Goal: Transaction & Acquisition: Purchase product/service

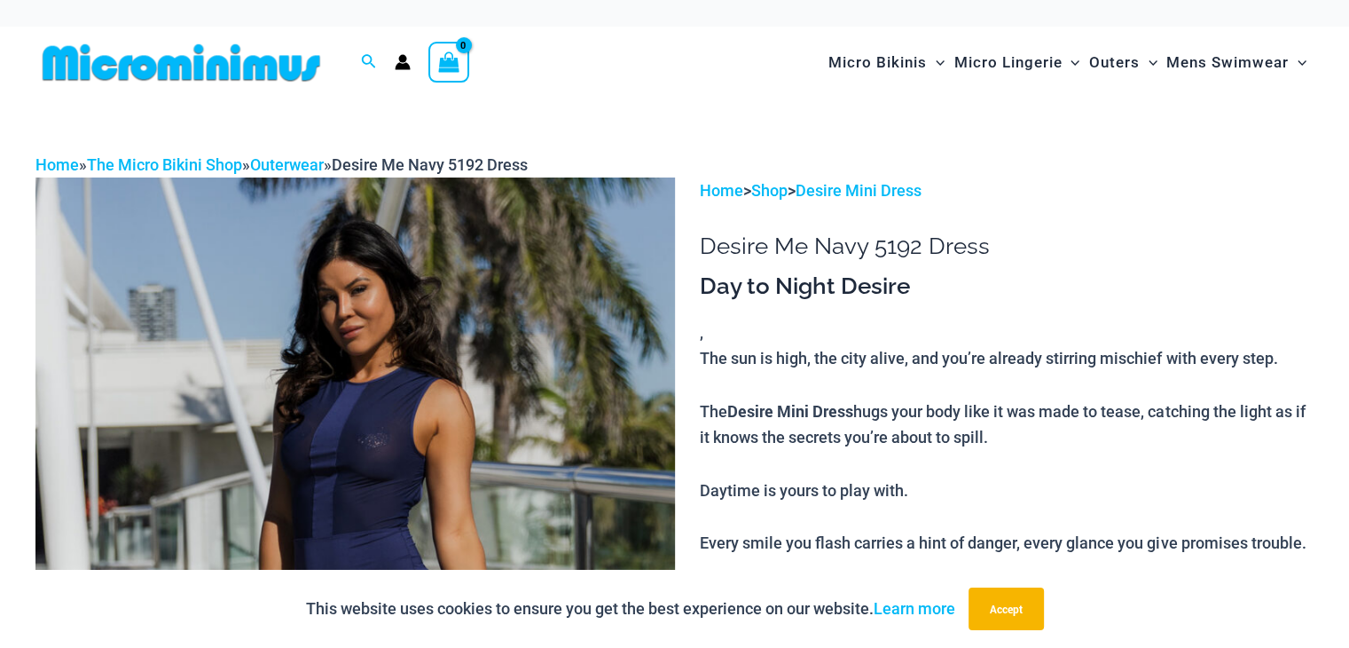
drag, startPoint x: 0, startPoint y: 0, endPoint x: 488, endPoint y: 391, distance: 625.4
click at [488, 391] on img at bounding box center [355, 656] width 640 height 959
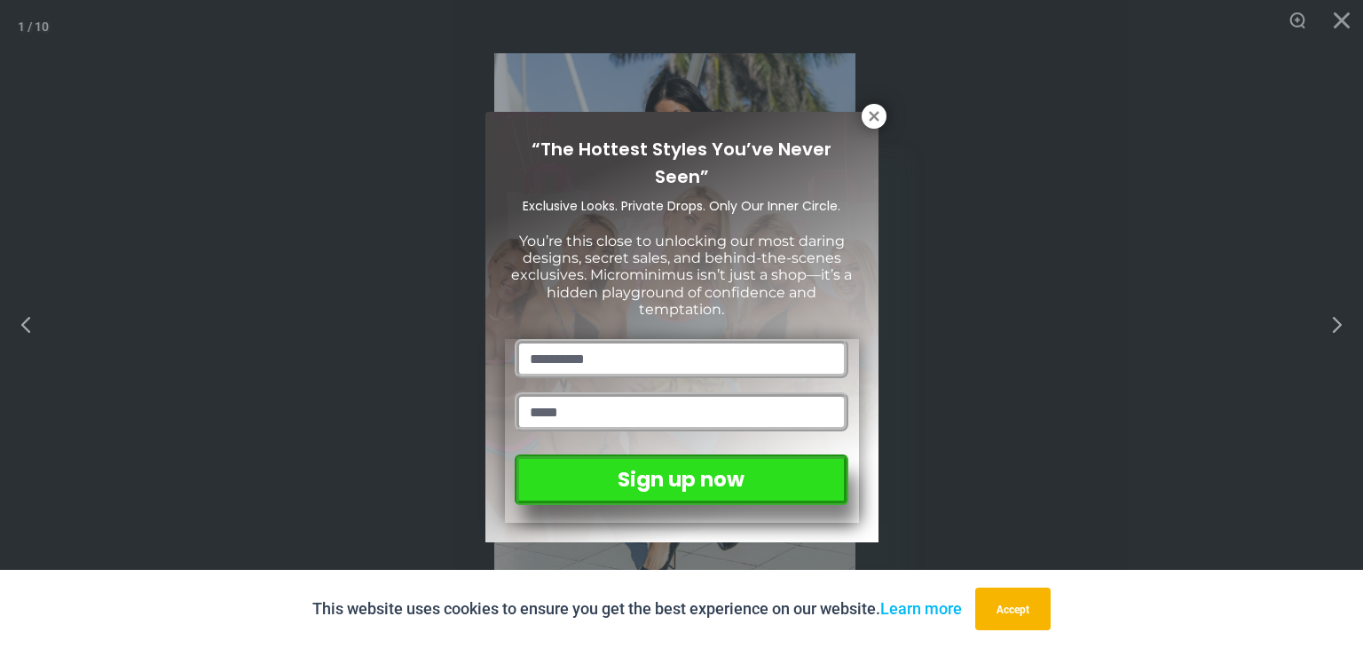
click at [488, 391] on div "“The Hottest Styles You’ve Never Seen” Exclusive Looks. Private Drops. Only Our…" at bounding box center [681, 327] width 393 height 430
click at [882, 111] on button at bounding box center [873, 116] width 25 height 25
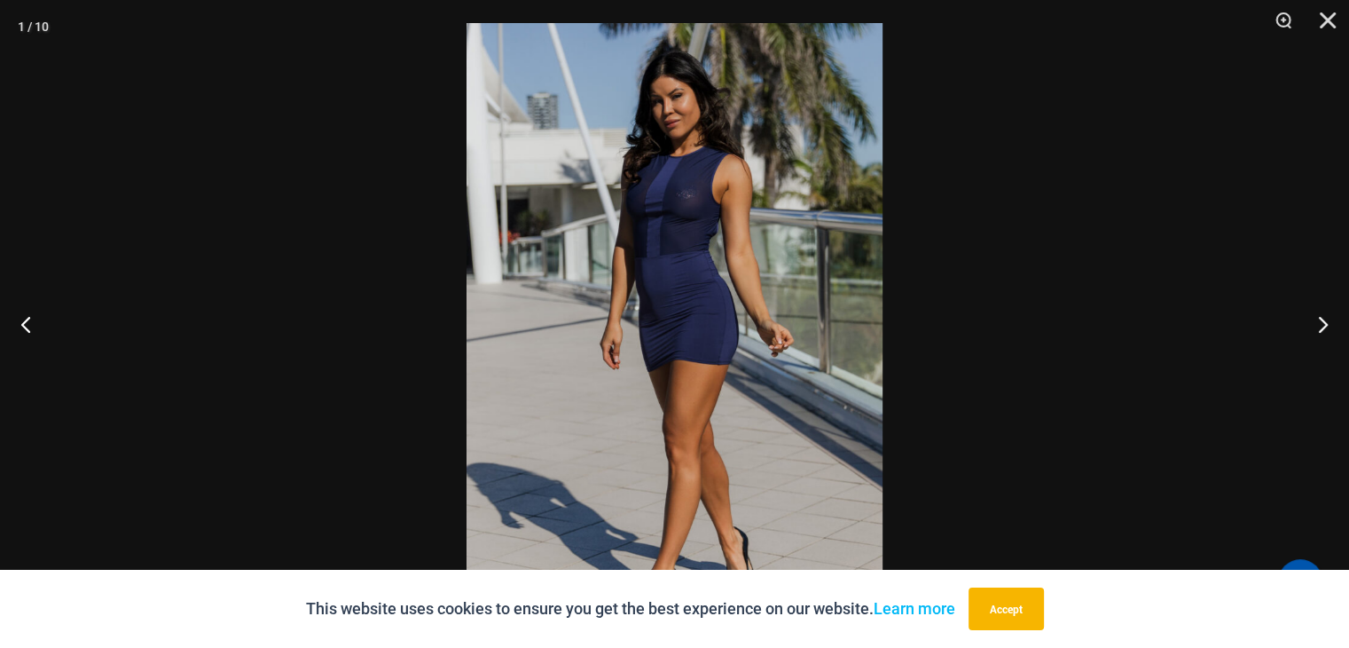
click at [751, 271] on img at bounding box center [675, 335] width 416 height 624
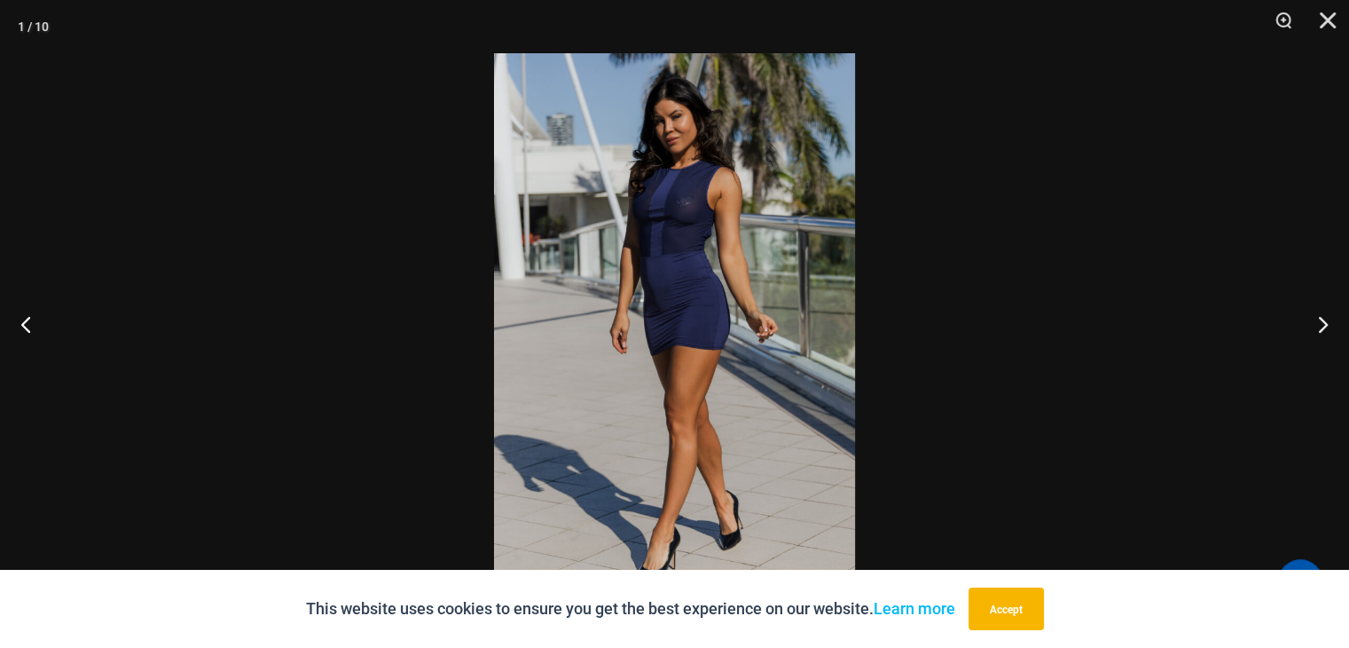
click at [719, 275] on img at bounding box center [674, 323] width 361 height 541
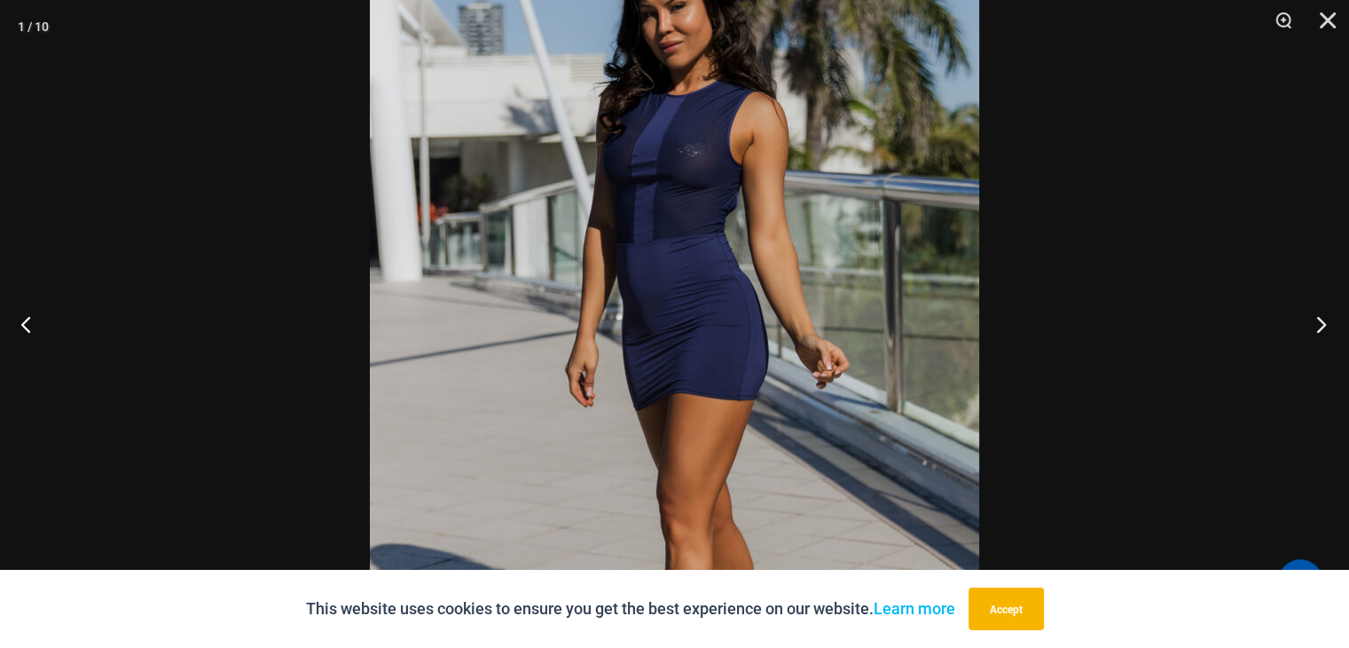
click at [1323, 324] on button "Next" at bounding box center [1316, 323] width 67 height 89
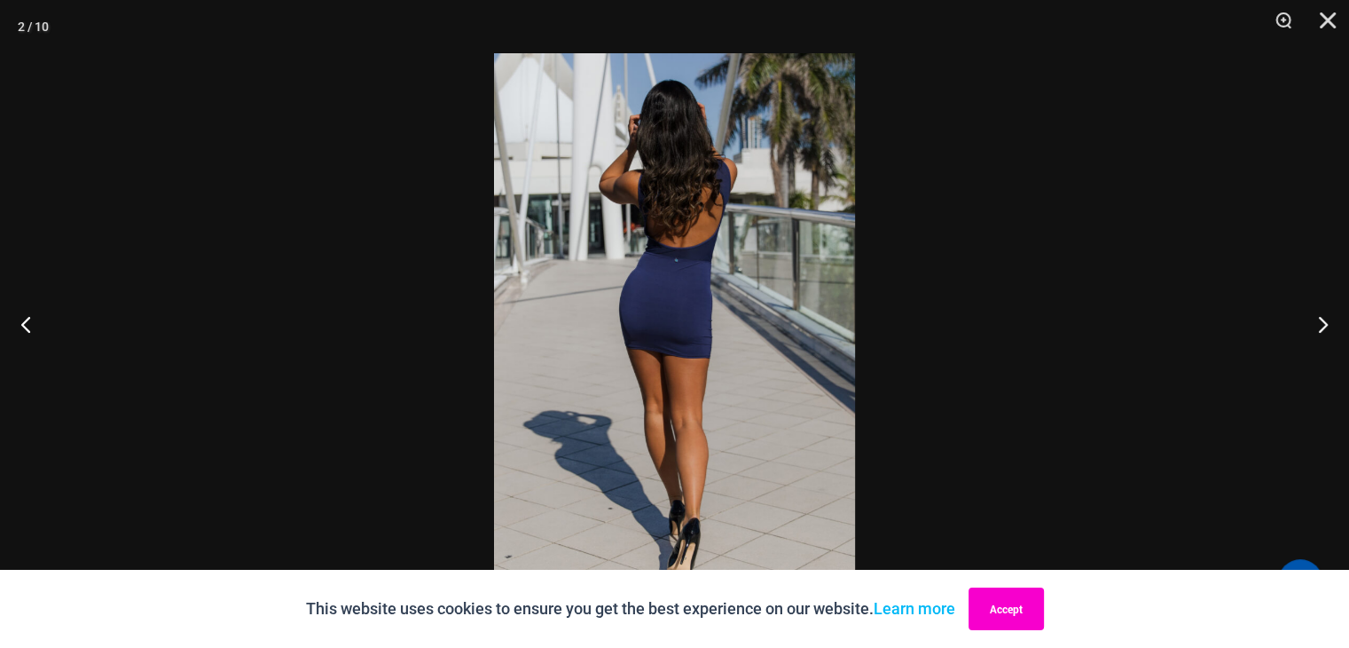
click at [995, 608] on button "Accept" at bounding box center [1006, 608] width 75 height 43
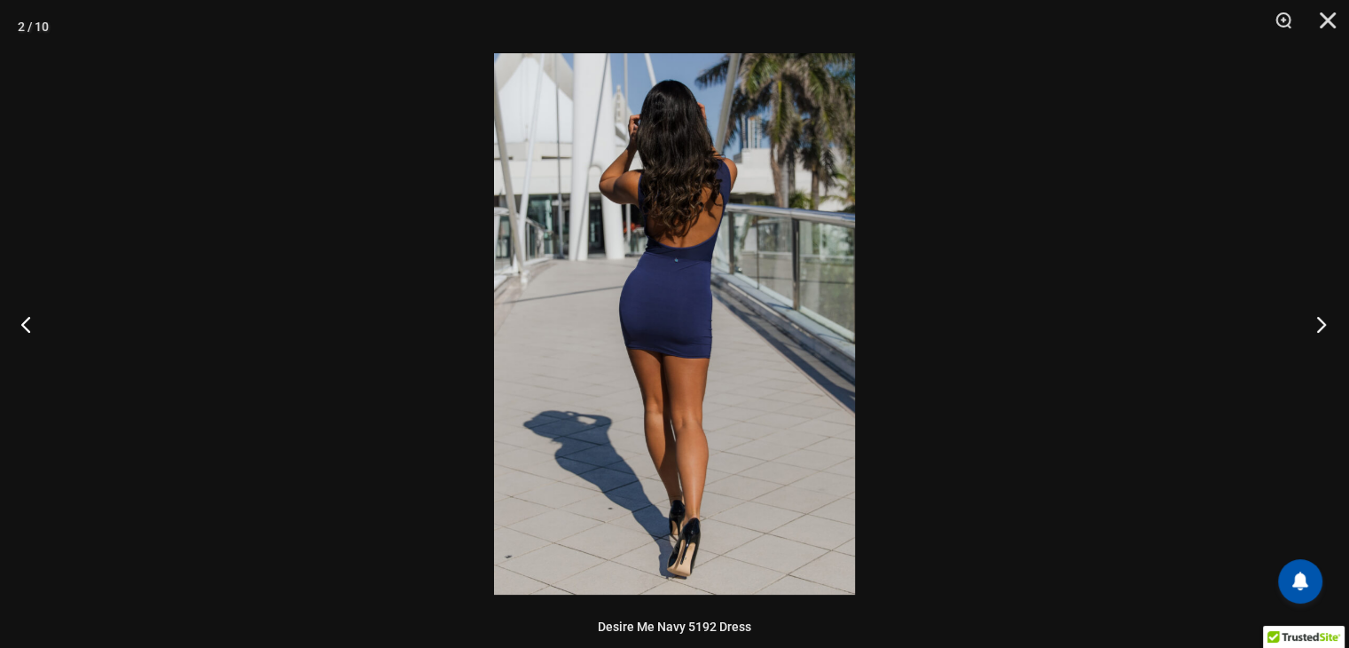
click at [1317, 327] on button "Next" at bounding box center [1316, 323] width 67 height 89
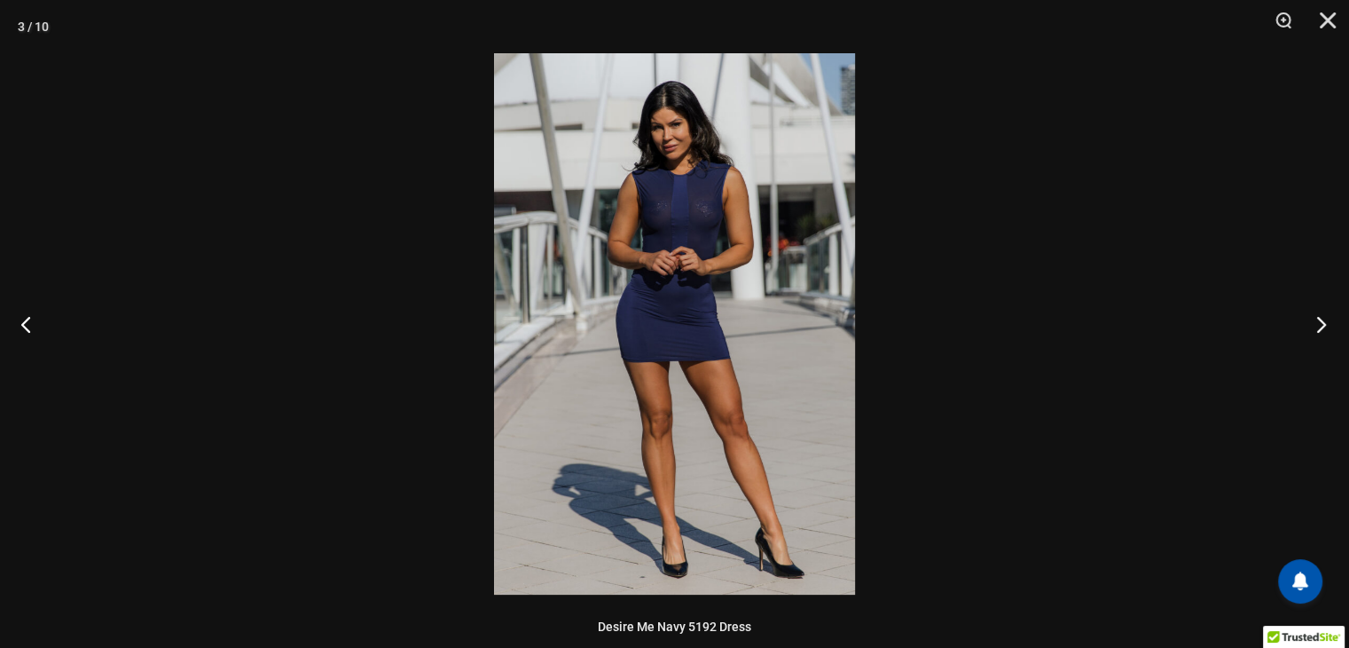
click at [1317, 327] on button "Next" at bounding box center [1316, 323] width 67 height 89
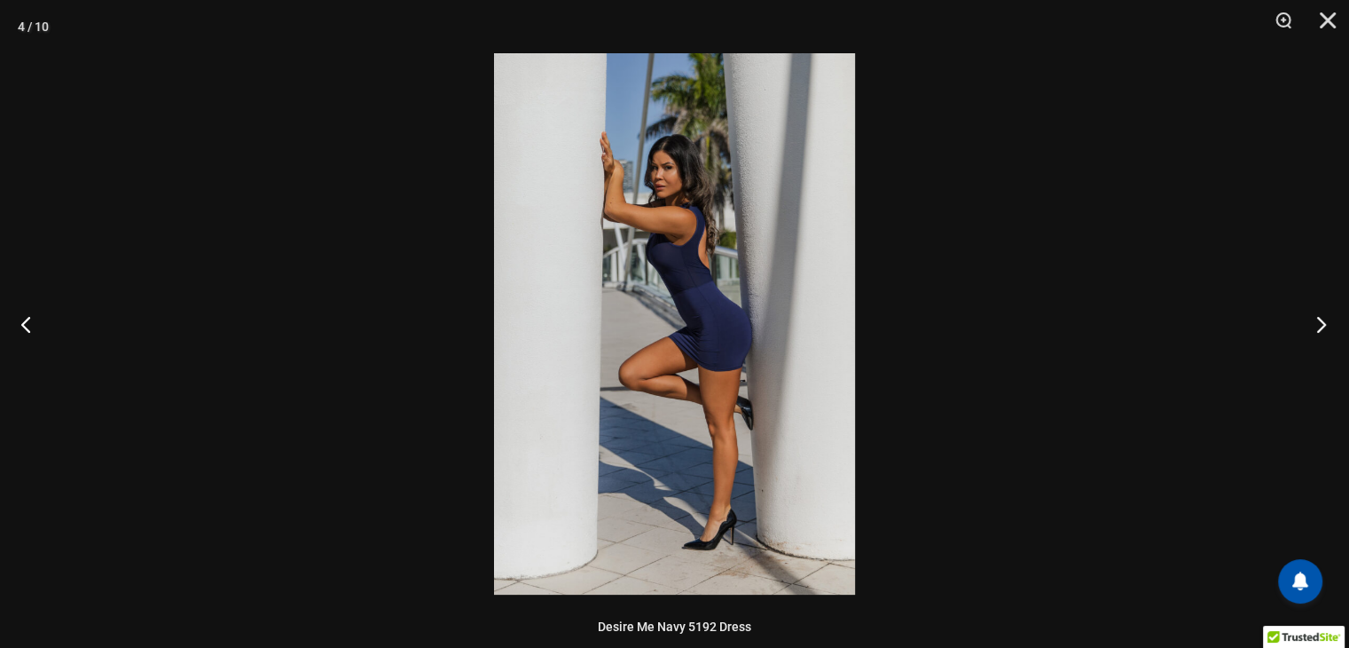
click at [1317, 327] on button "Next" at bounding box center [1316, 323] width 67 height 89
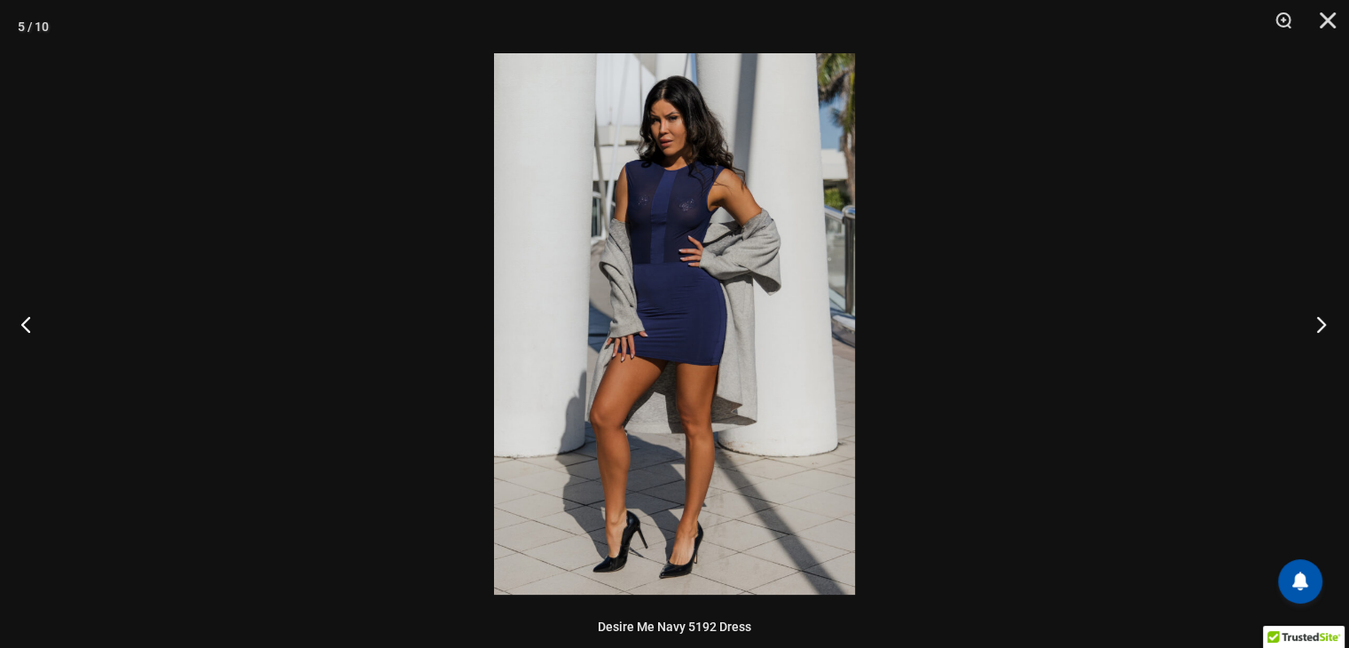
click at [1317, 327] on button "Next" at bounding box center [1316, 323] width 67 height 89
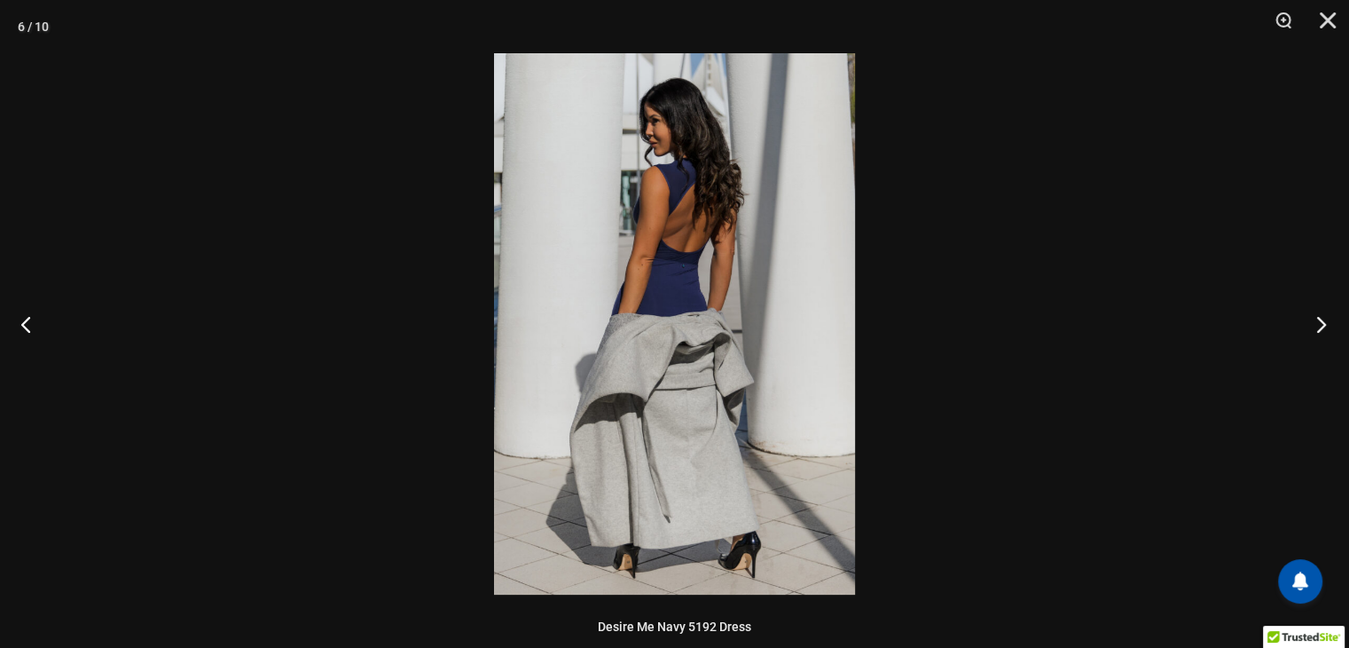
click at [1317, 327] on button "Next" at bounding box center [1316, 323] width 67 height 89
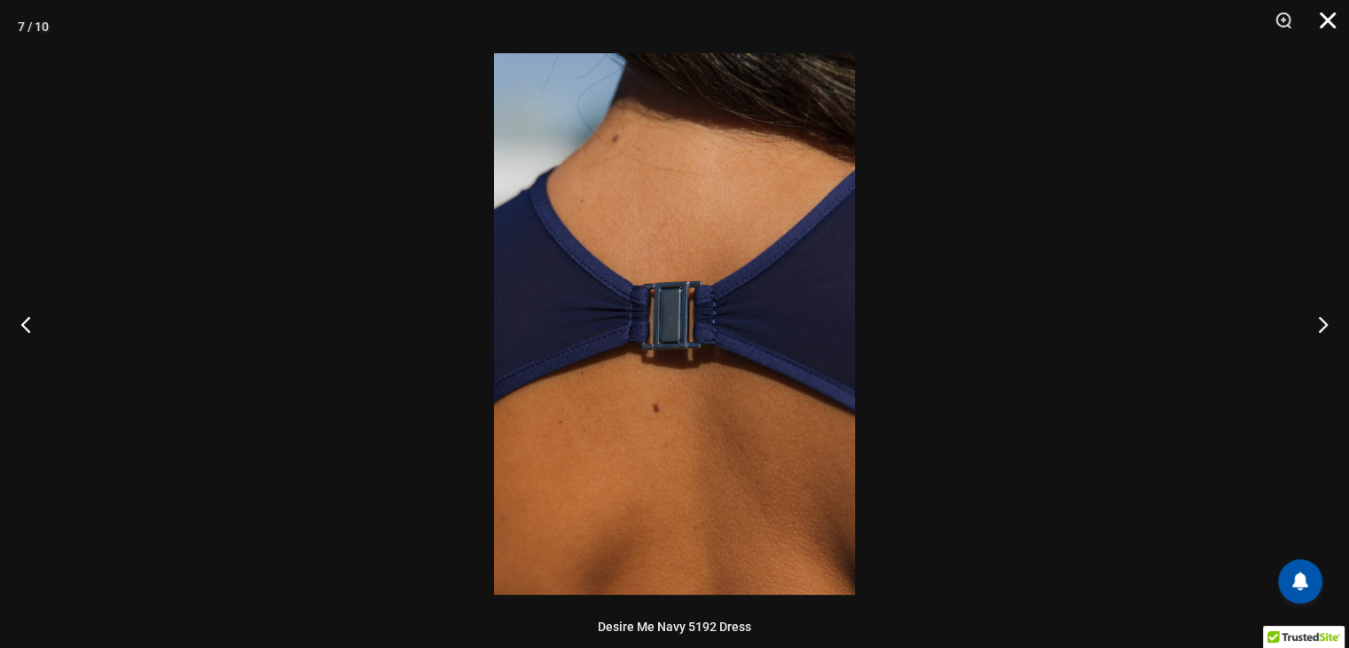
click at [1326, 25] on button "Close" at bounding box center [1322, 26] width 44 height 53
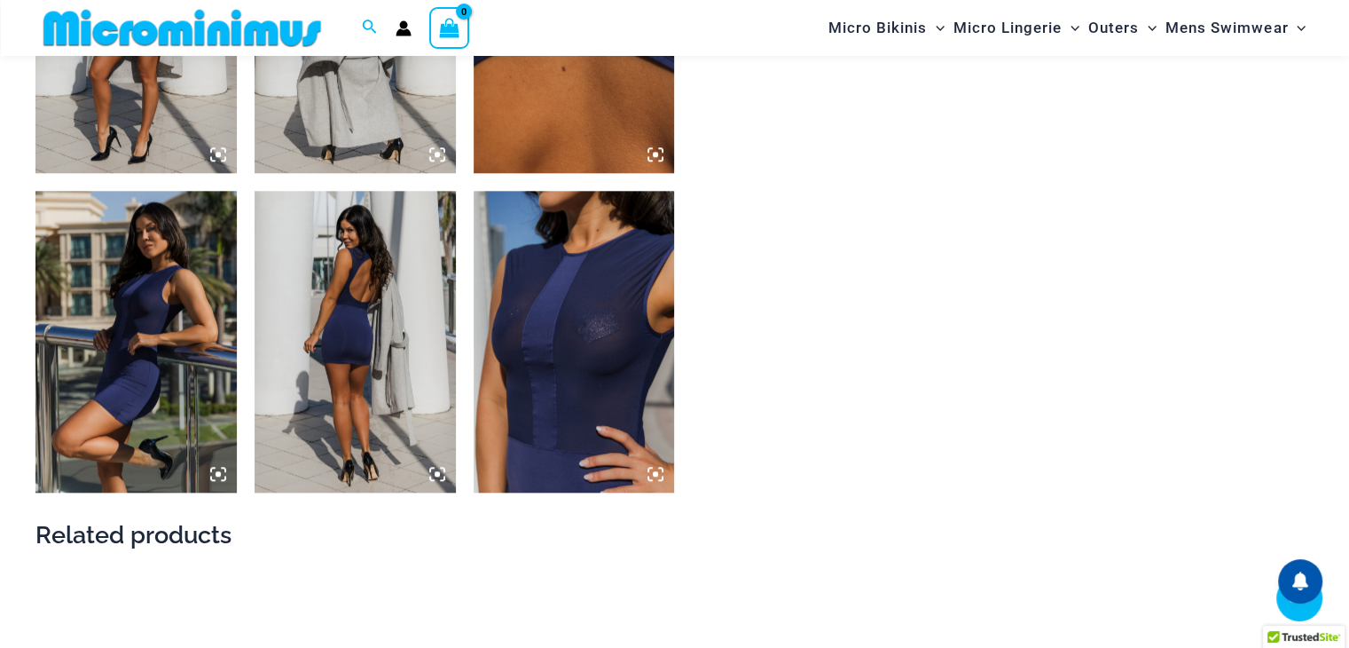
scroll to position [1586, 0]
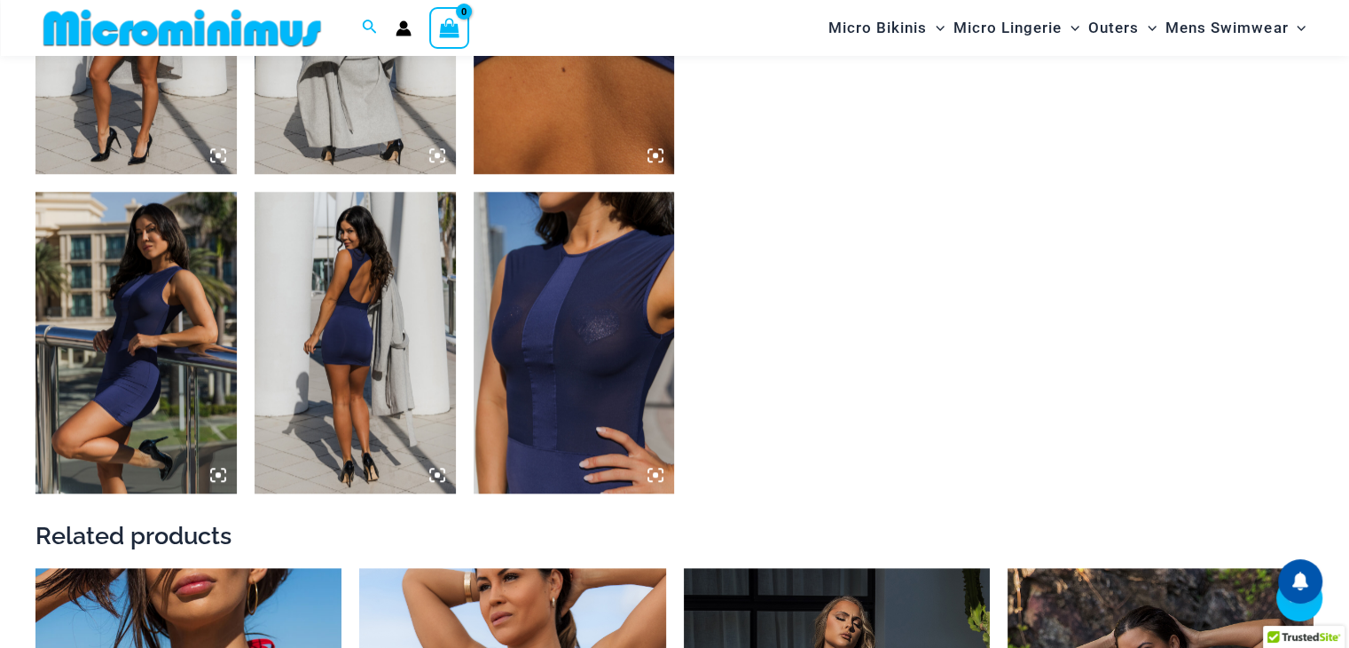
click at [561, 345] on img at bounding box center [574, 343] width 201 height 302
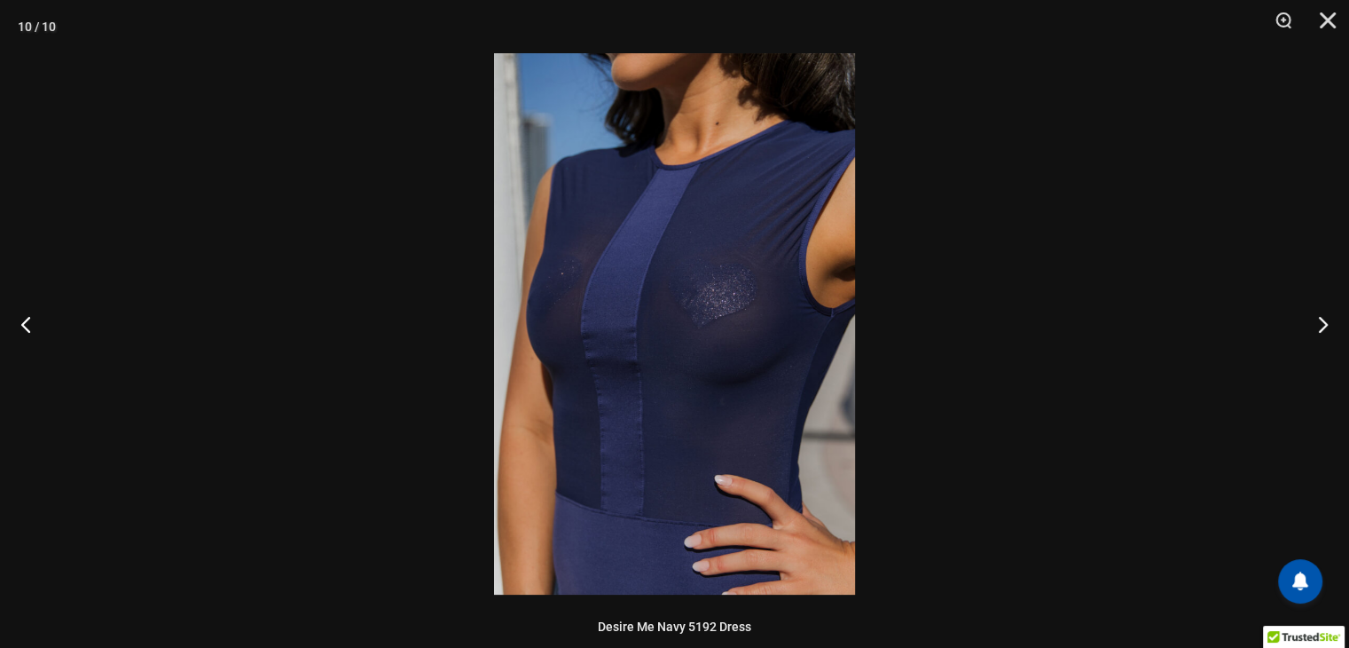
click at [664, 303] on img at bounding box center [674, 323] width 361 height 541
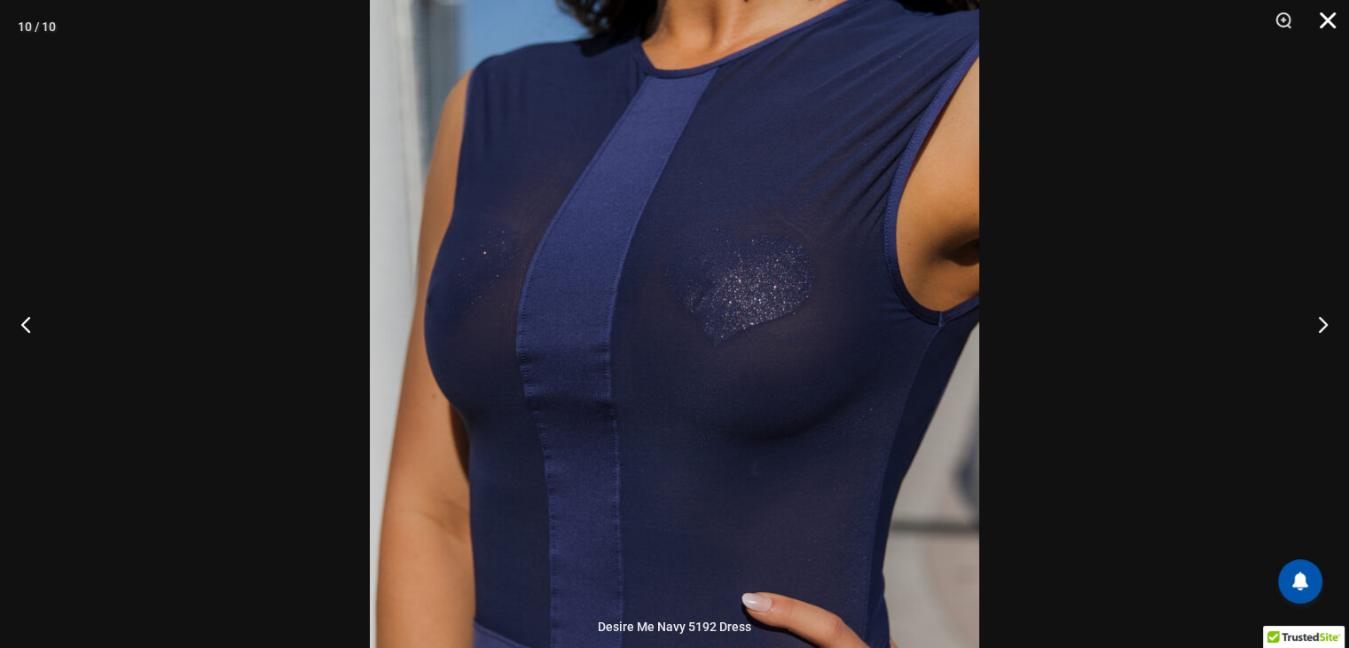
click at [1328, 19] on button "Close" at bounding box center [1322, 26] width 44 height 53
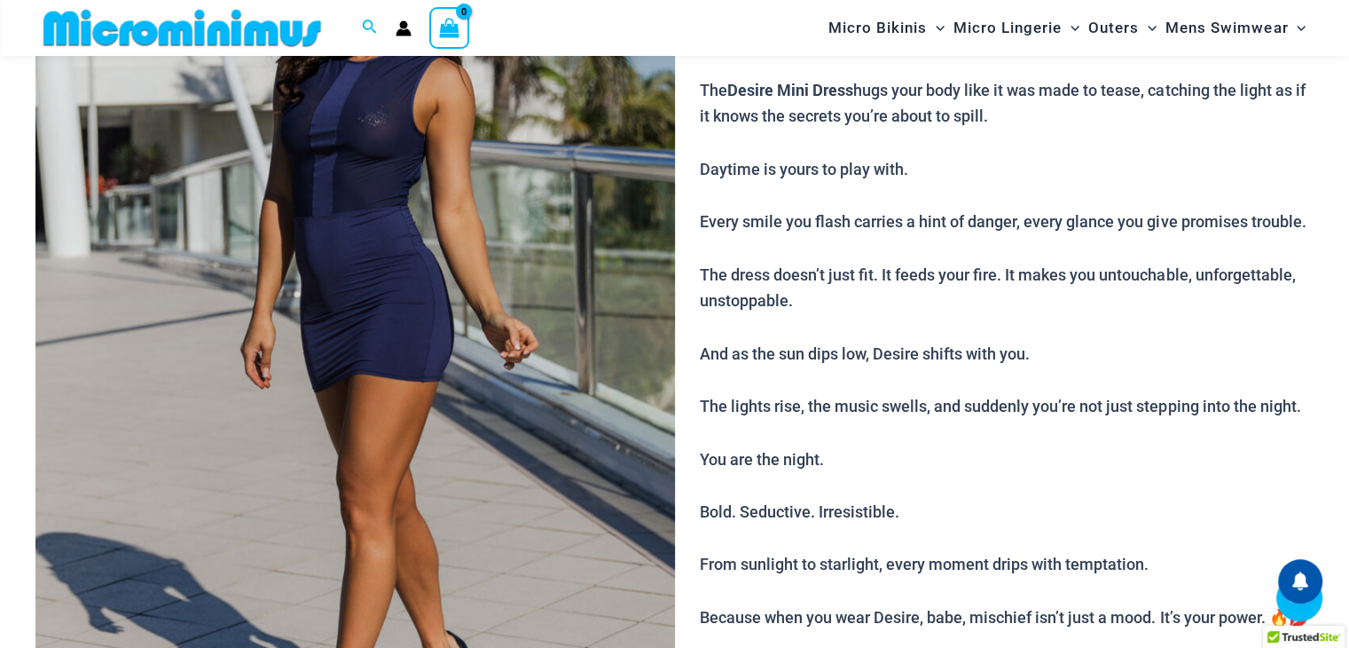
scroll to position [0, 0]
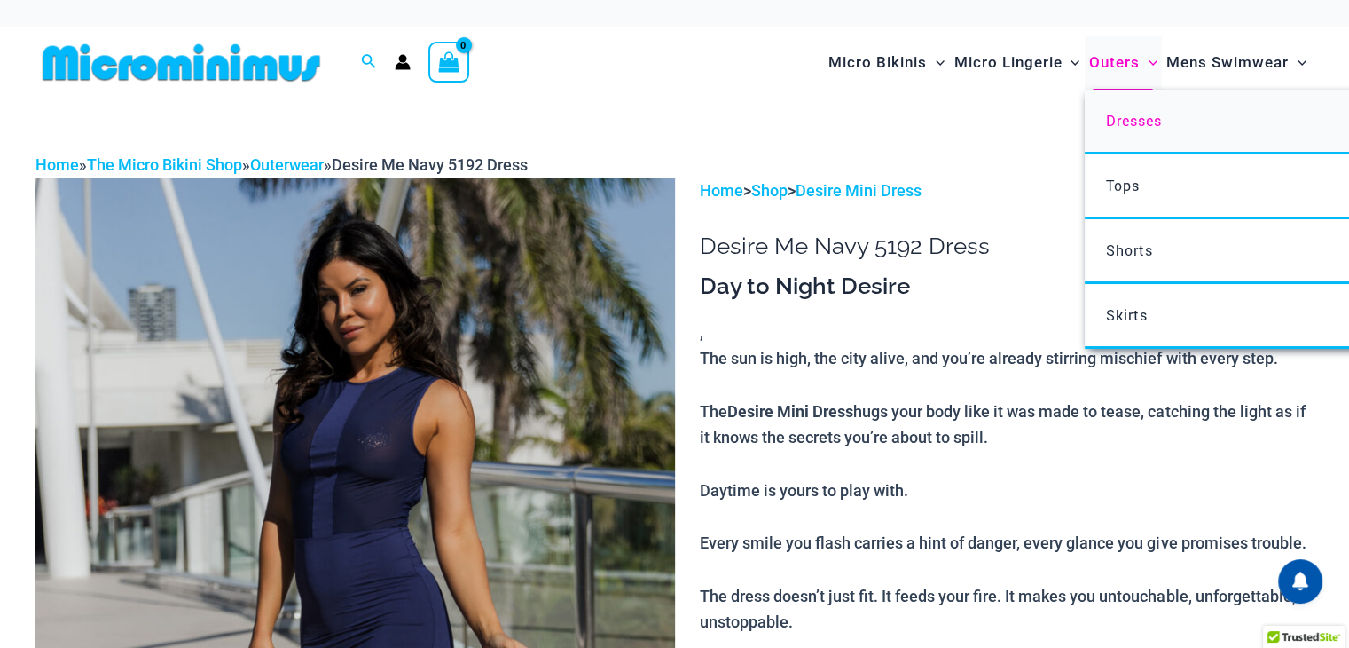
click at [1132, 137] on link "Dresses" at bounding box center [1349, 122] width 528 height 65
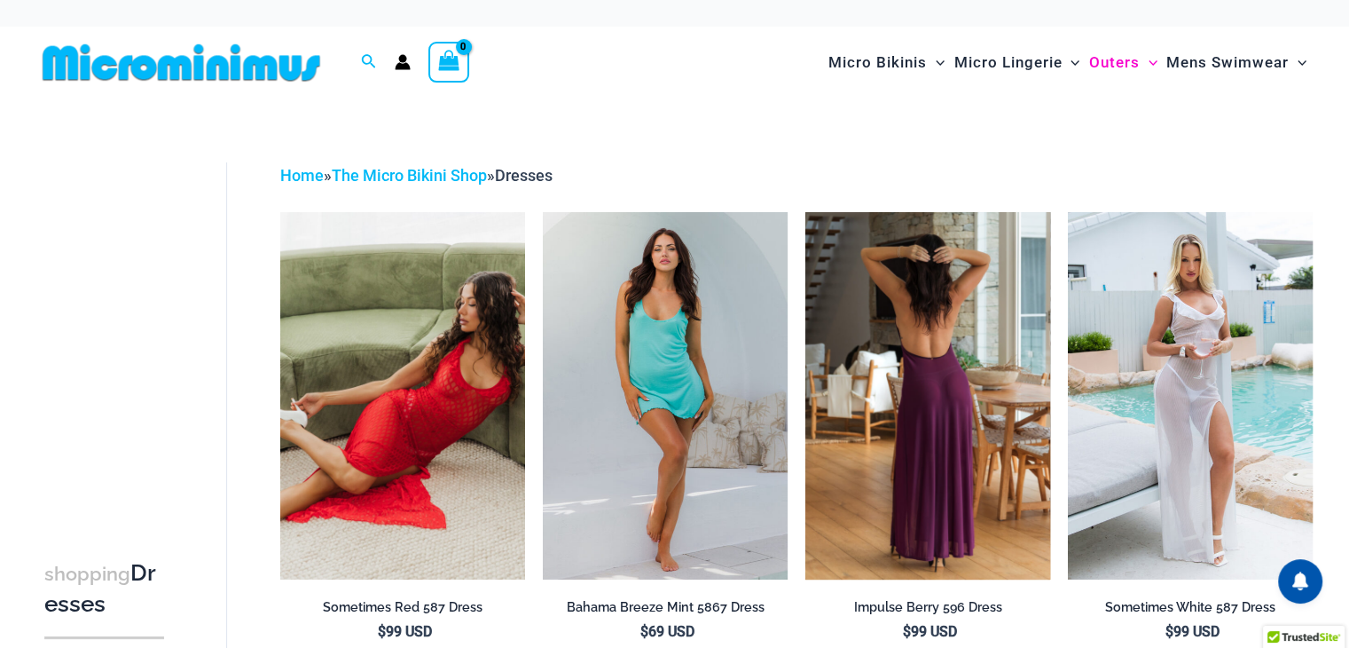
click at [1026, 353] on img at bounding box center [928, 395] width 245 height 367
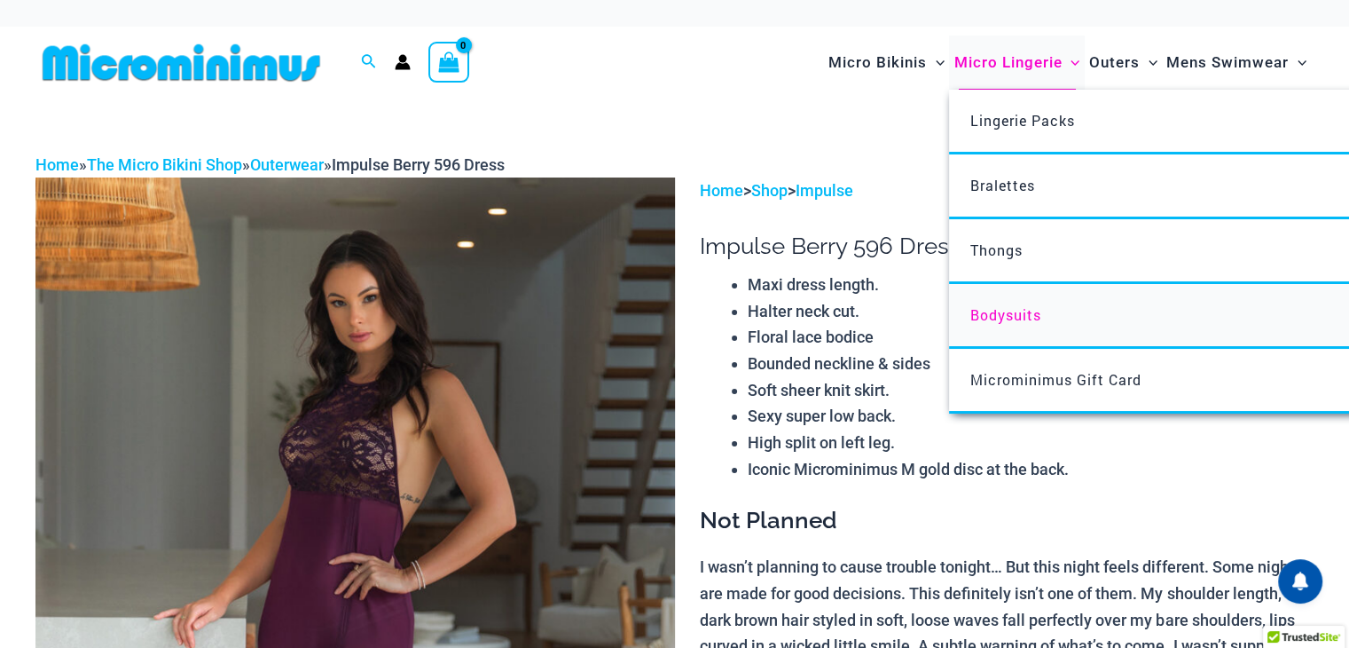
click at [1031, 313] on span "Bodysuits" at bounding box center [1006, 314] width 71 height 19
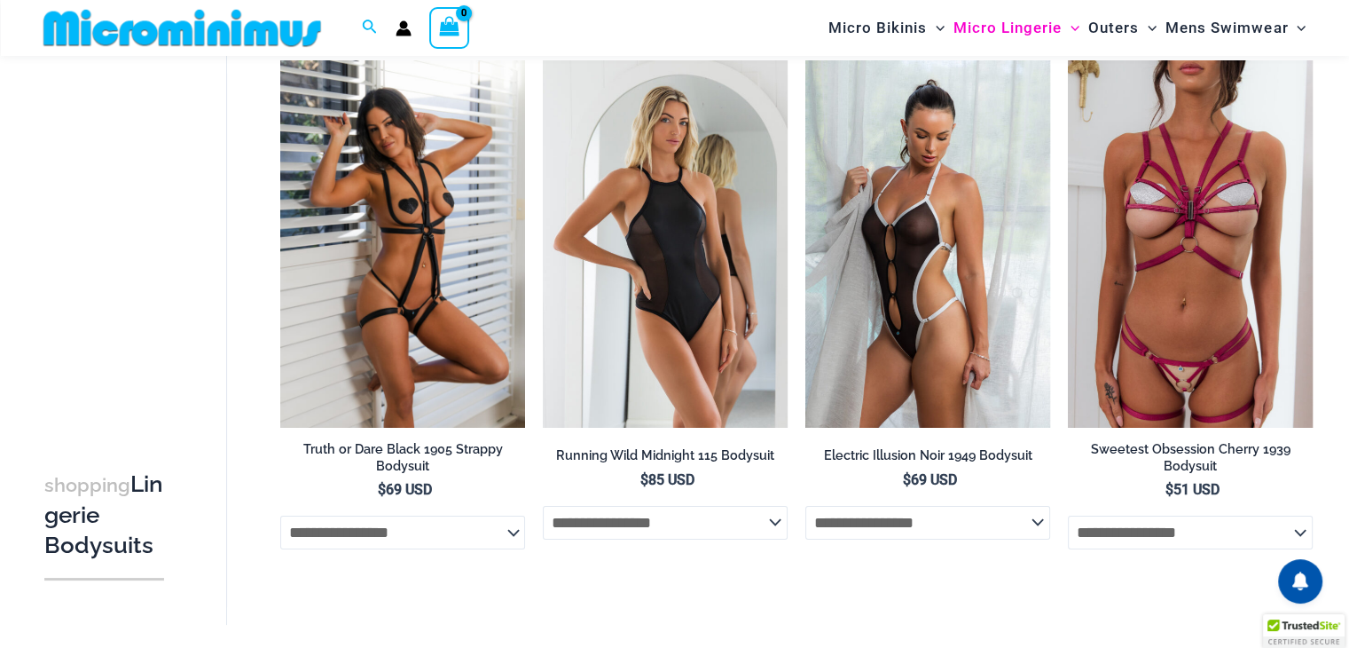
scroll to position [137, 0]
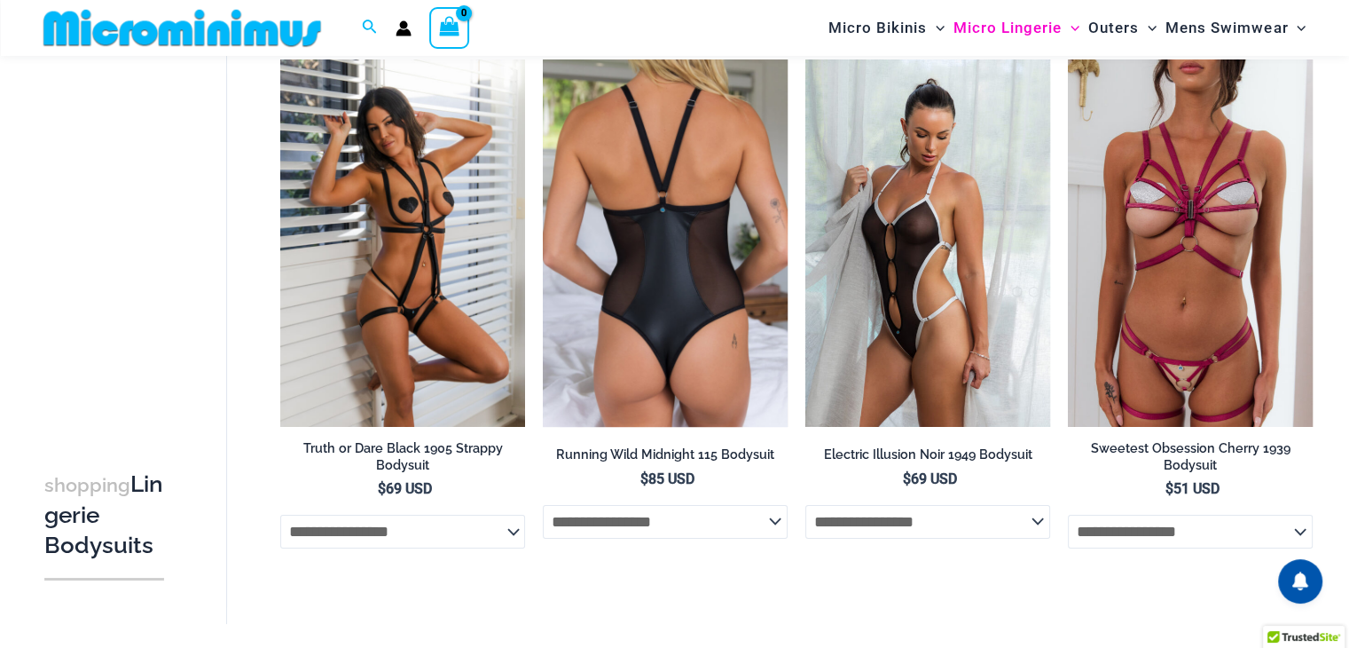
click at [717, 345] on img at bounding box center [665, 242] width 245 height 367
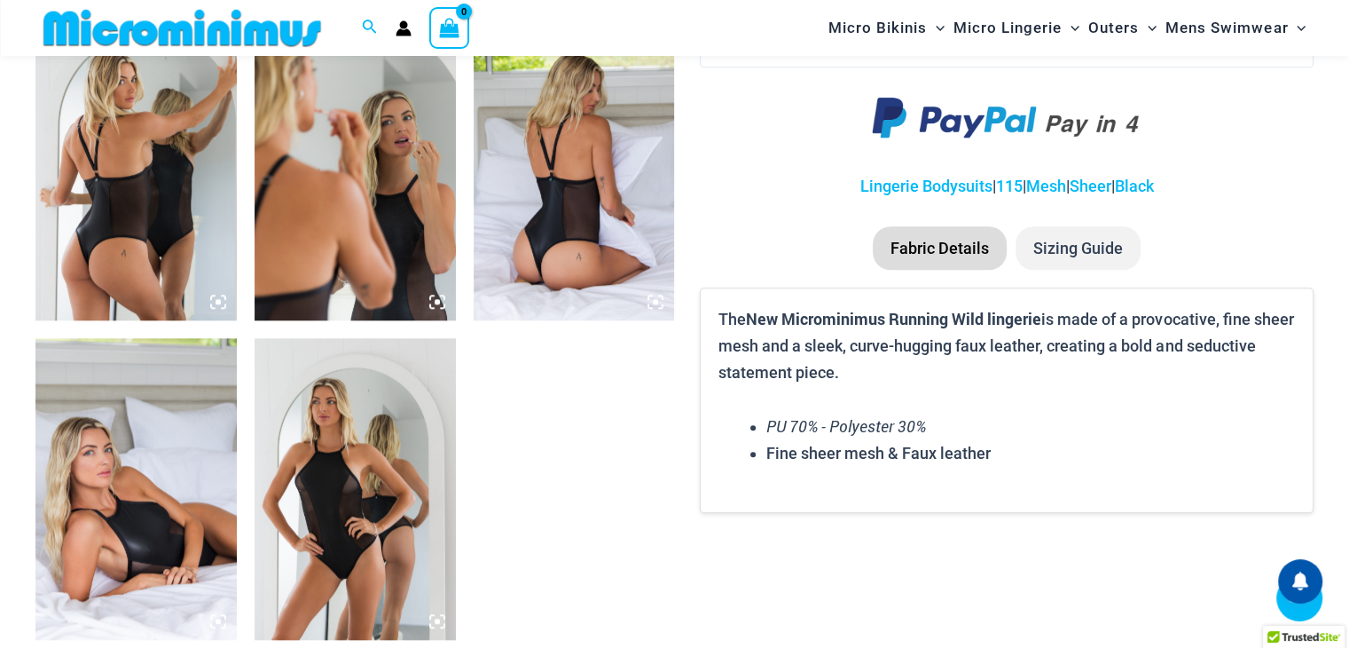
scroll to position [1441, 0]
click at [183, 508] on img at bounding box center [135, 488] width 201 height 302
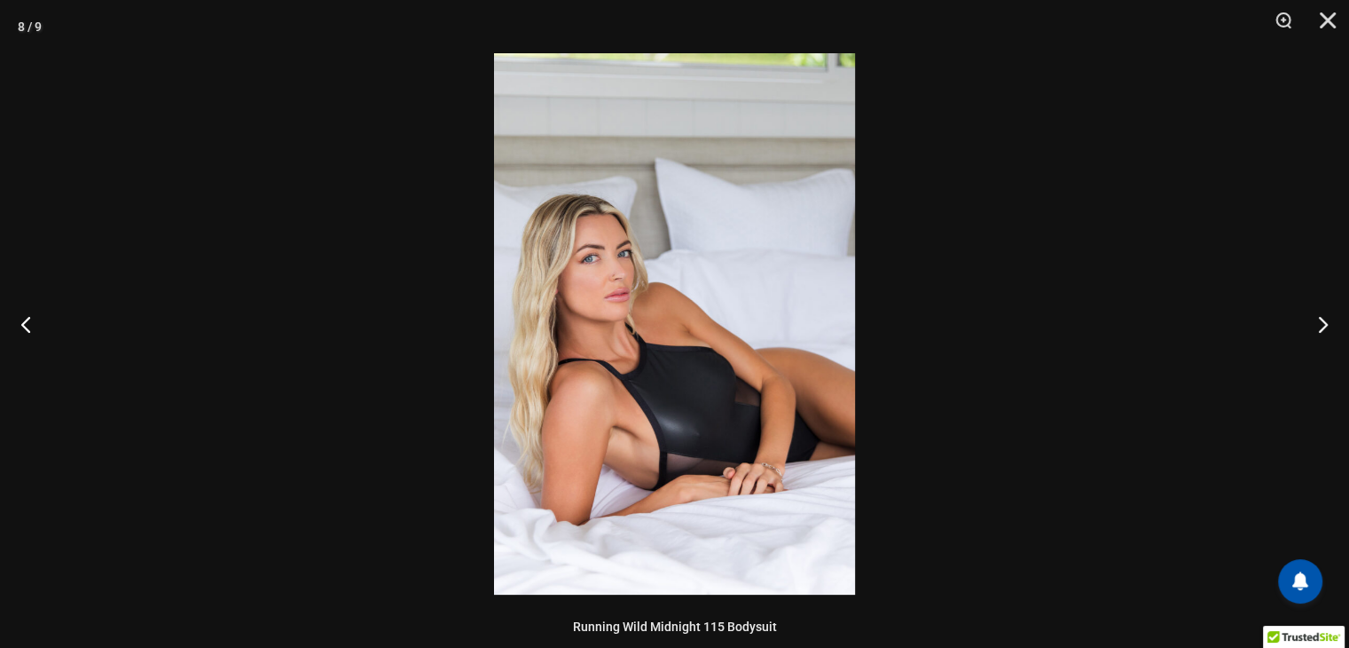
click at [723, 363] on img at bounding box center [674, 323] width 361 height 541
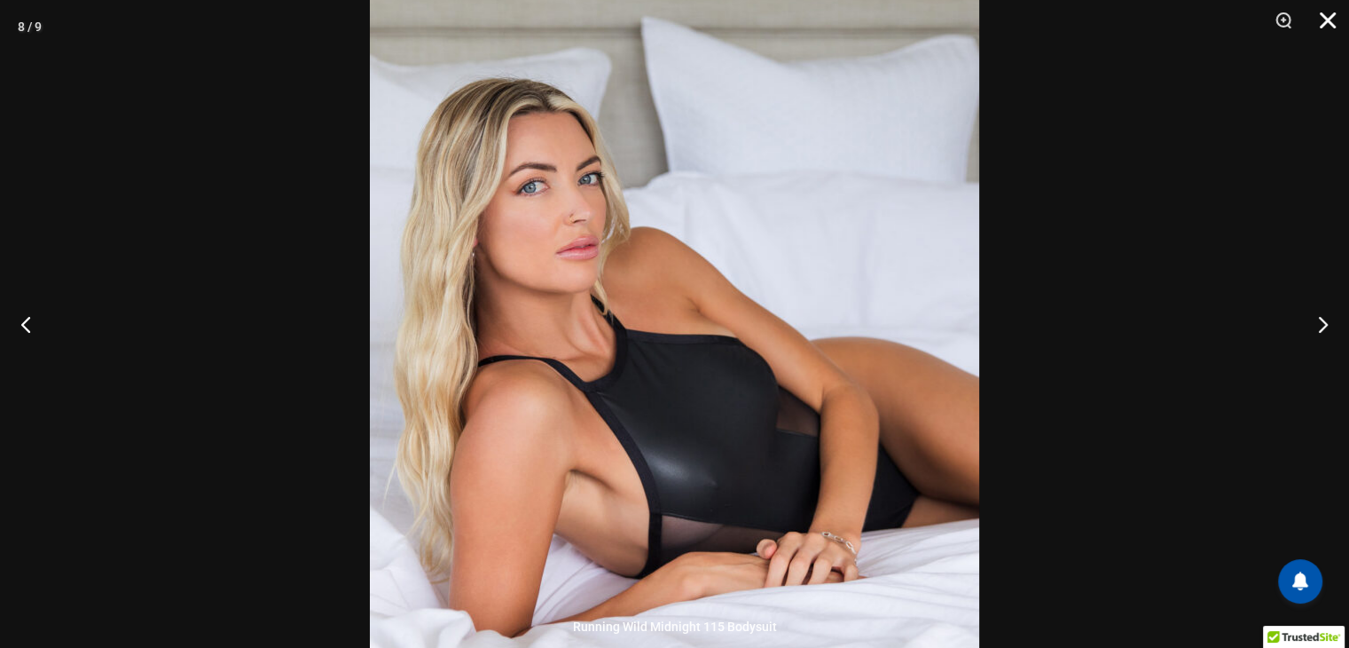
click at [1326, 16] on button "Close" at bounding box center [1322, 26] width 44 height 53
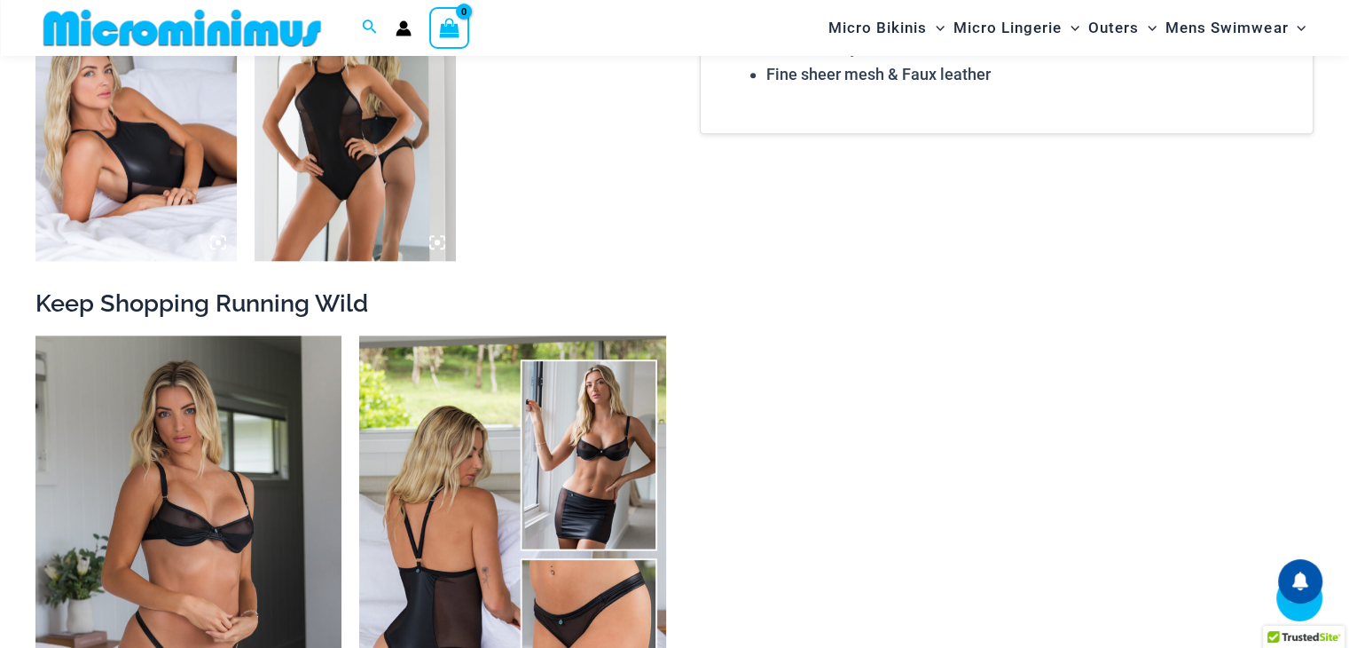
scroll to position [1820, 0]
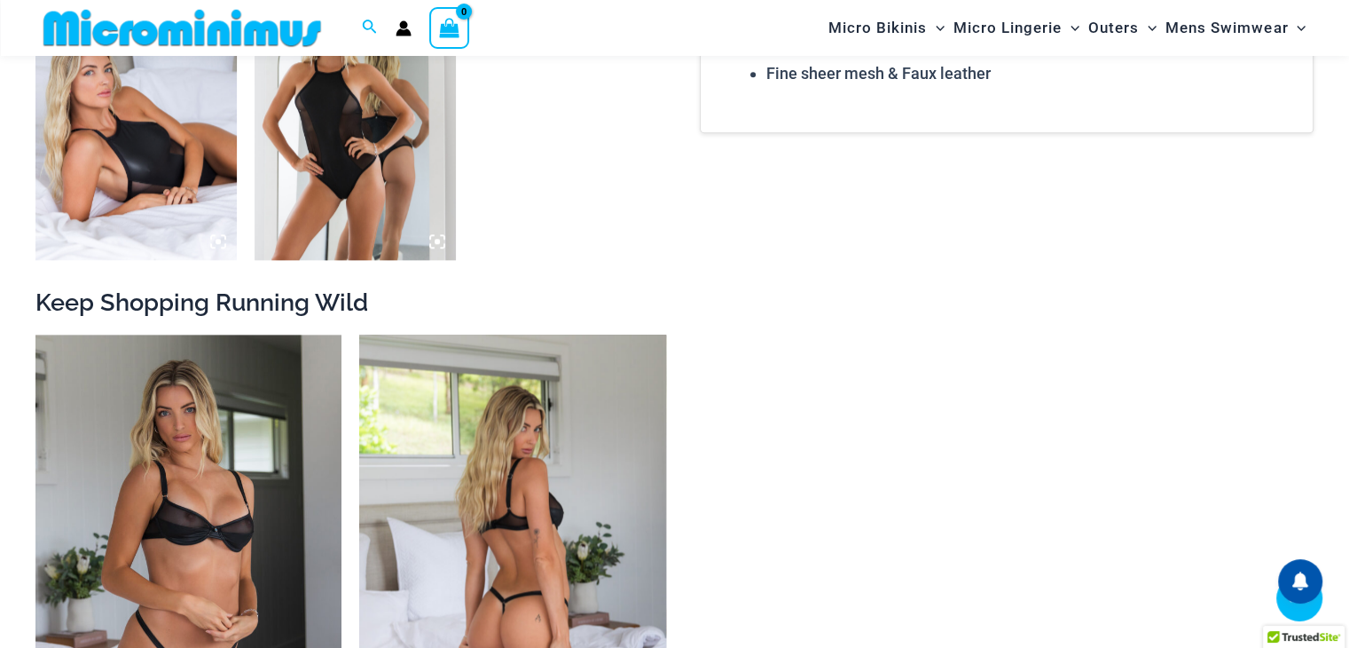
click at [630, 446] on img at bounding box center [512, 564] width 306 height 460
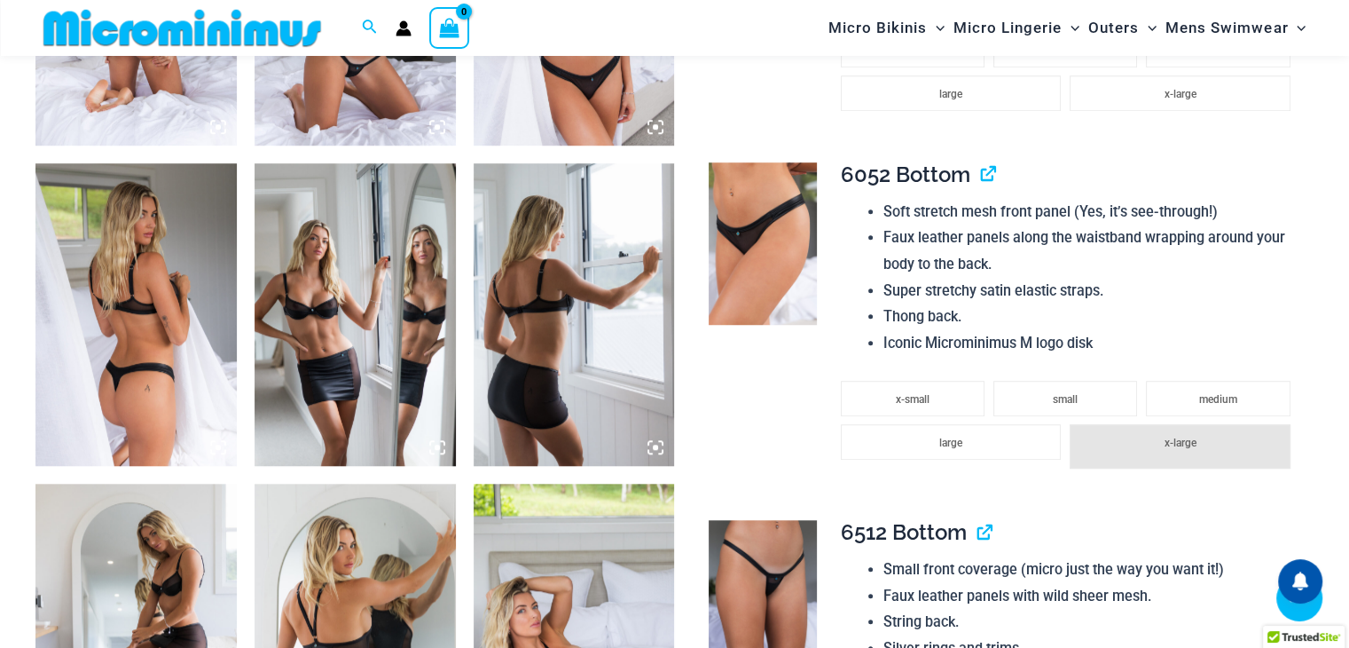
scroll to position [1296, 0]
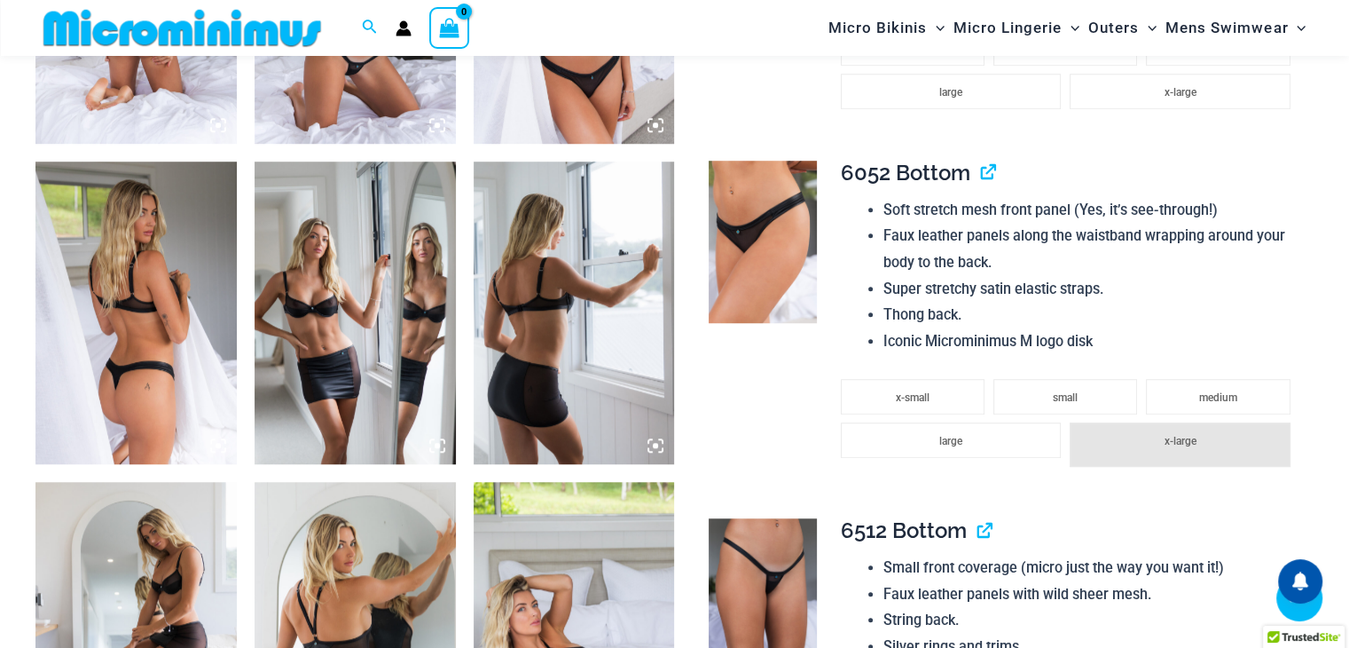
click at [330, 346] on img at bounding box center [355, 312] width 201 height 302
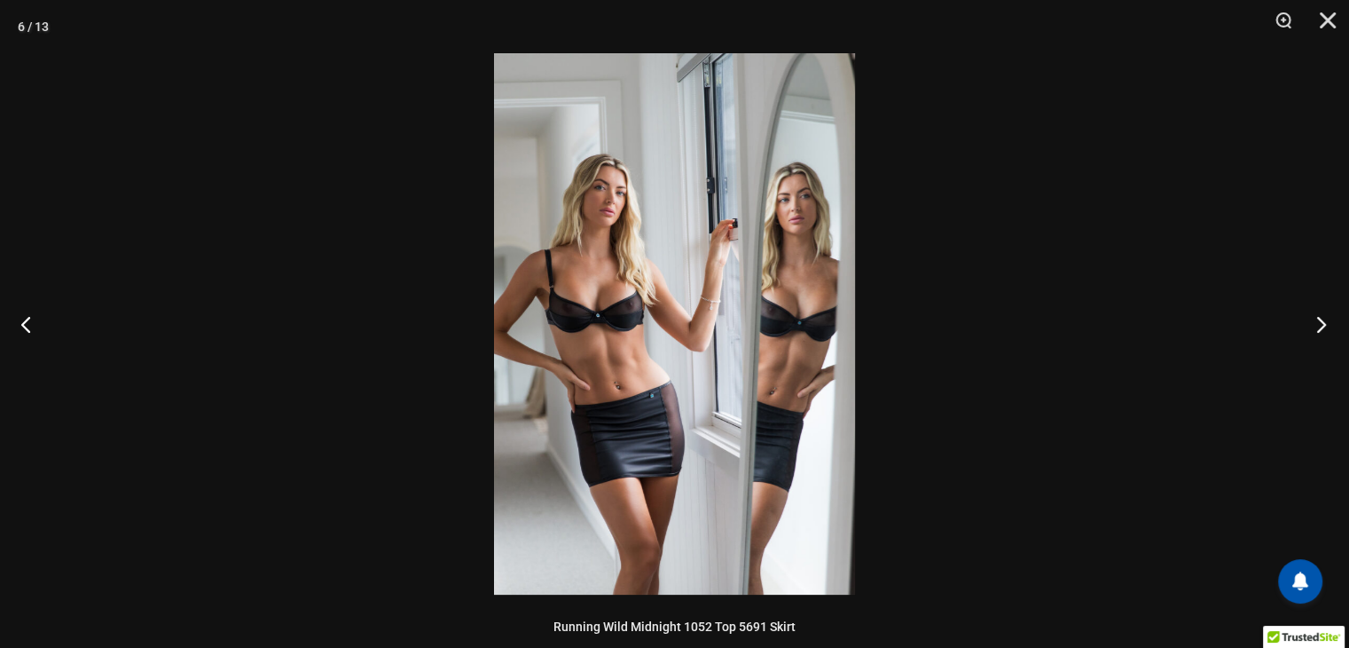
click at [1320, 321] on button "Next" at bounding box center [1316, 323] width 67 height 89
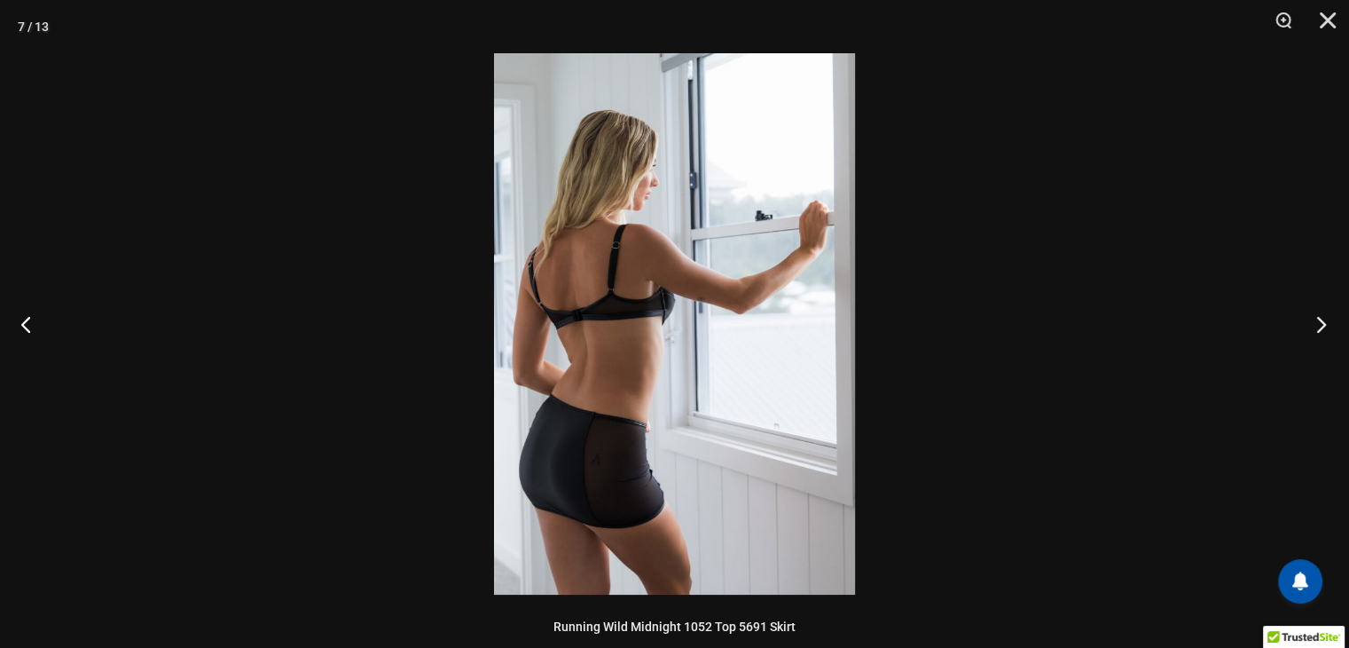
click at [1320, 321] on button "Next" at bounding box center [1316, 323] width 67 height 89
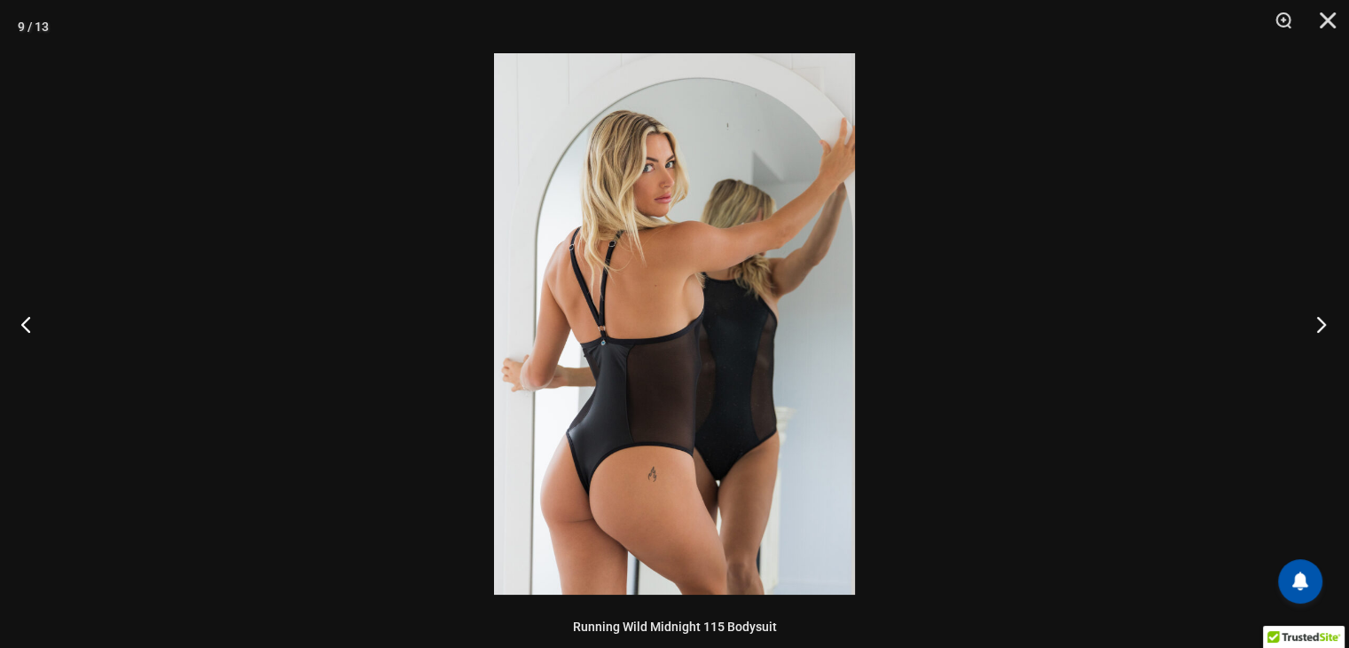
click at [1320, 321] on button "Next" at bounding box center [1316, 323] width 67 height 89
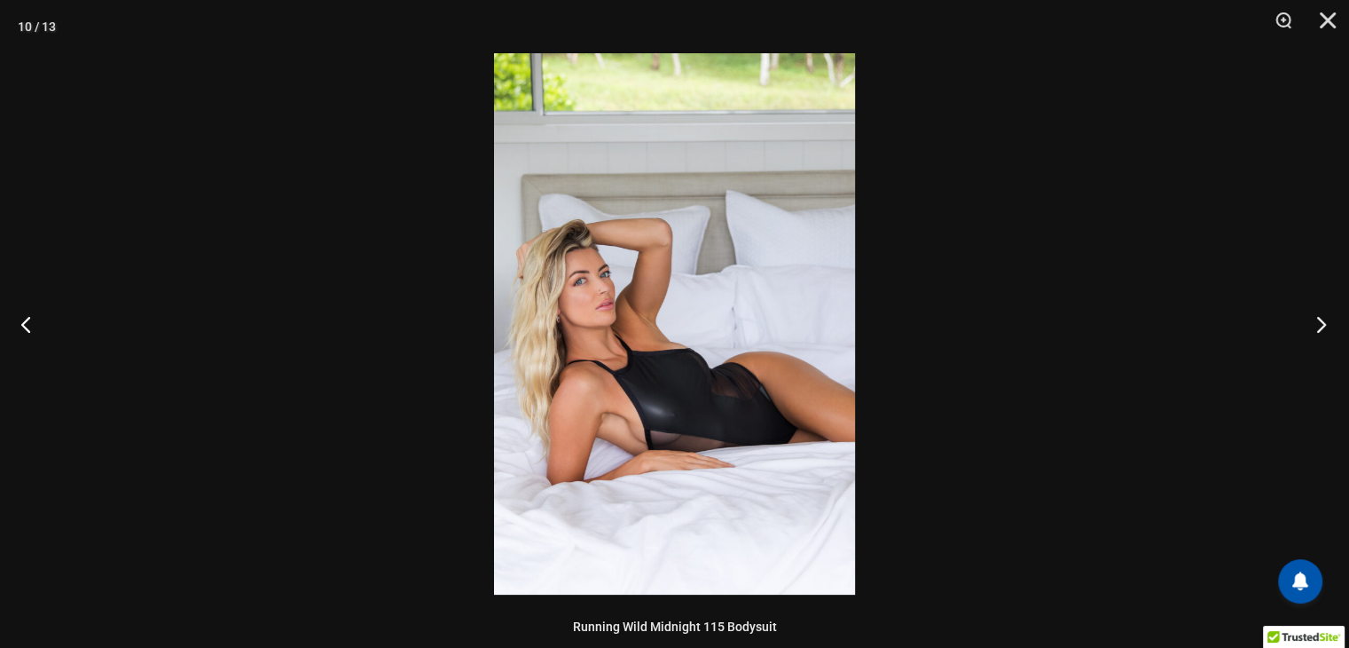
click at [1320, 321] on button "Next" at bounding box center [1316, 323] width 67 height 89
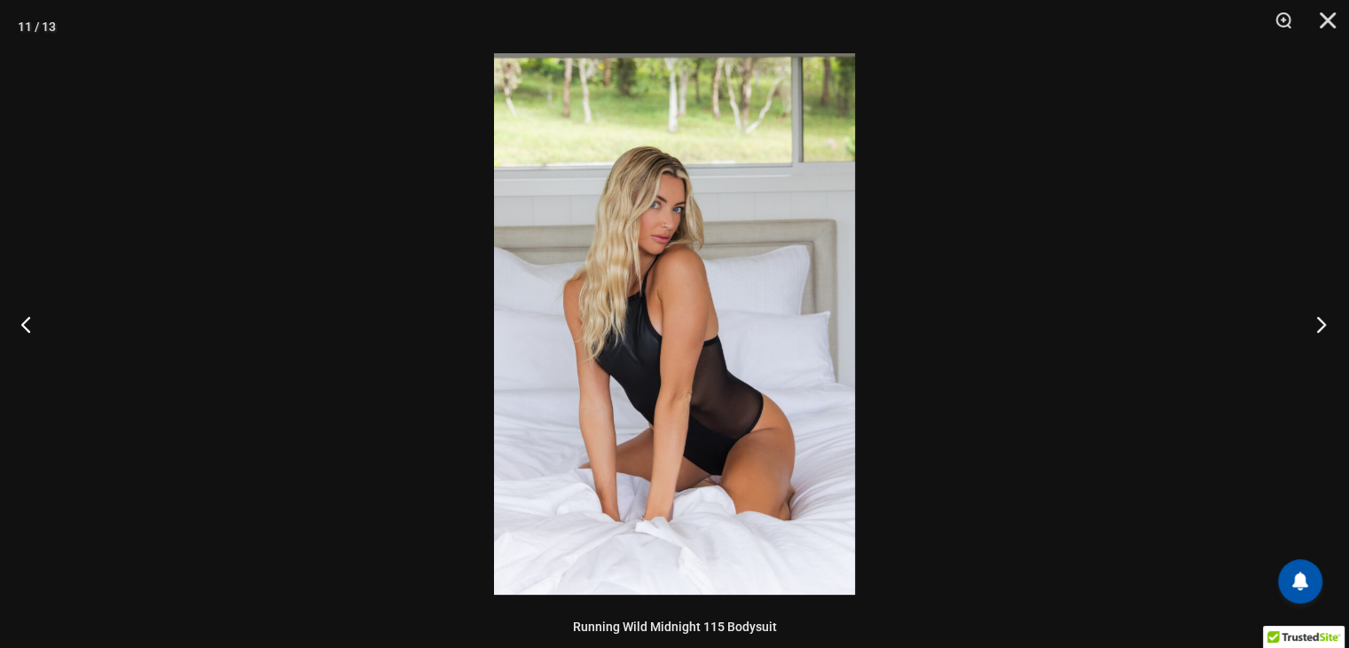
click at [1320, 321] on button "Next" at bounding box center [1316, 323] width 67 height 89
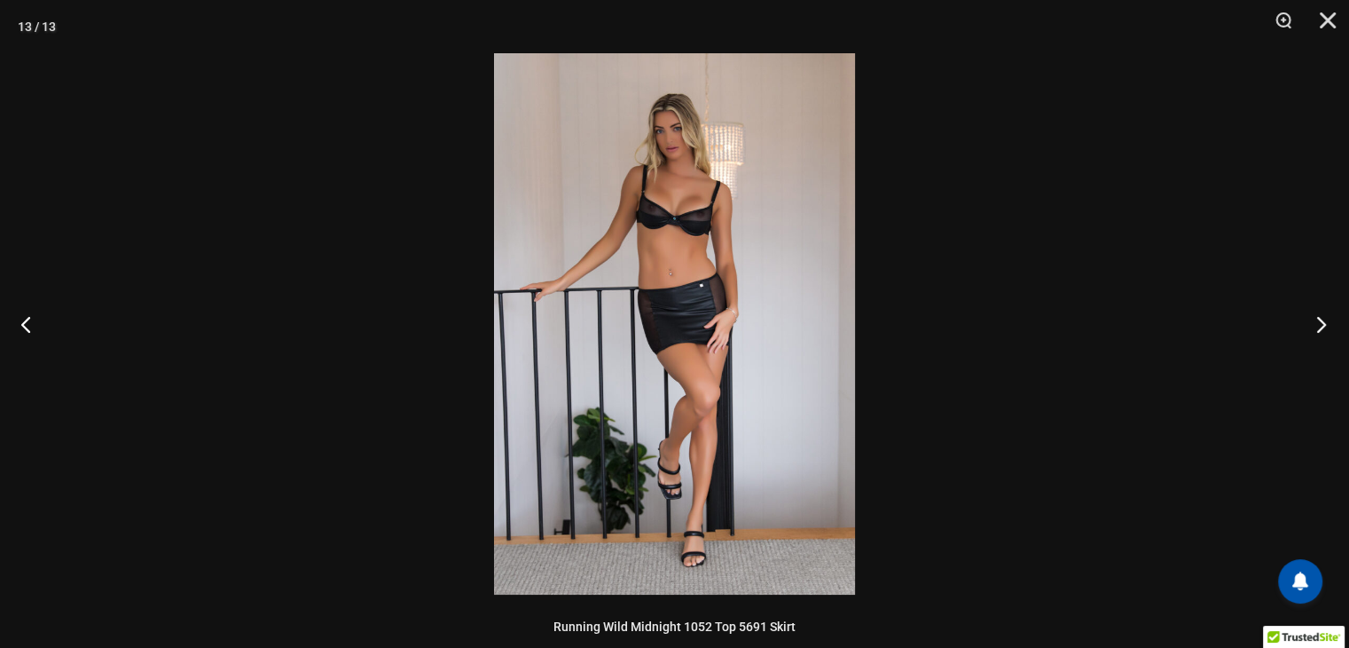
click at [1320, 321] on button "Next" at bounding box center [1316, 323] width 67 height 89
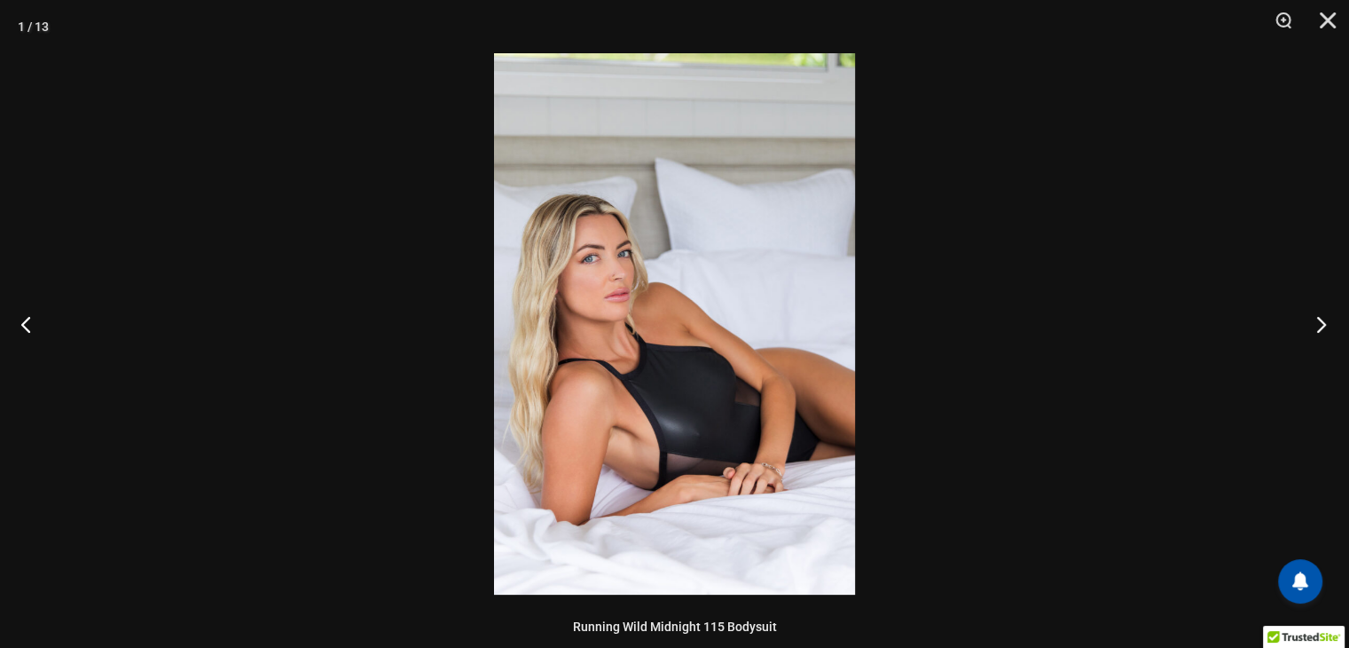
click at [1320, 321] on button "Next" at bounding box center [1316, 323] width 67 height 89
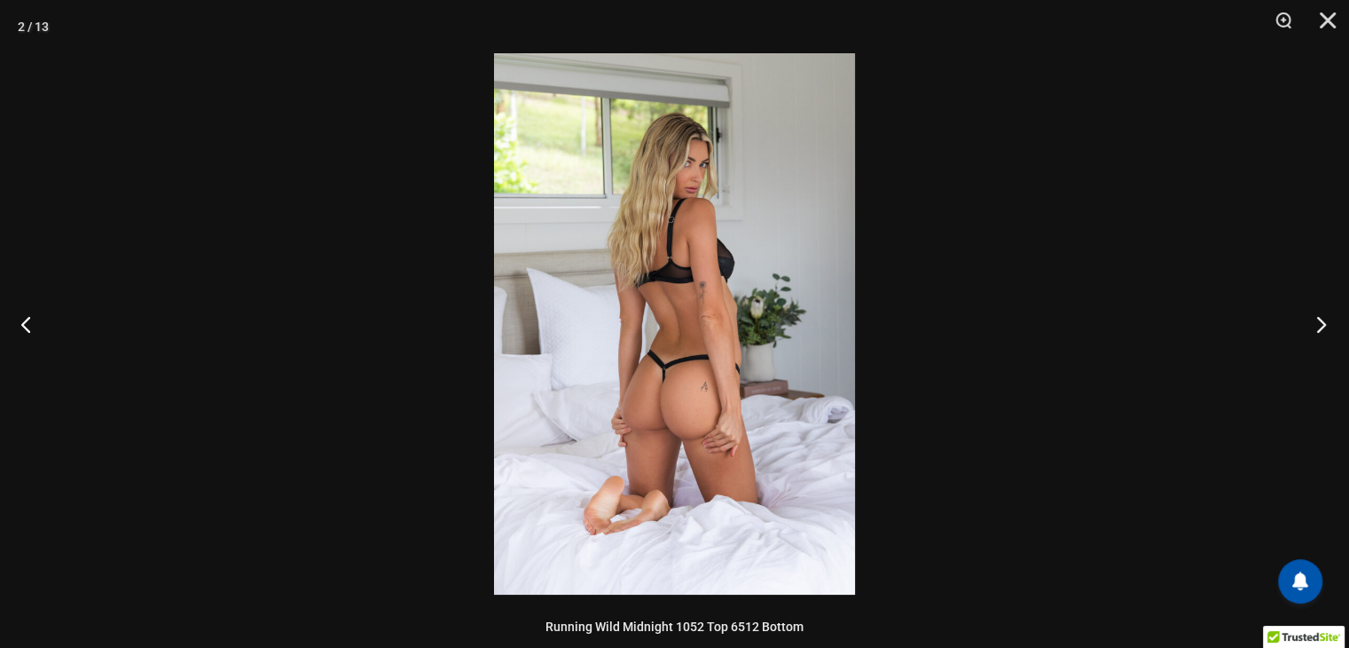
click at [1320, 321] on button "Next" at bounding box center [1316, 323] width 67 height 89
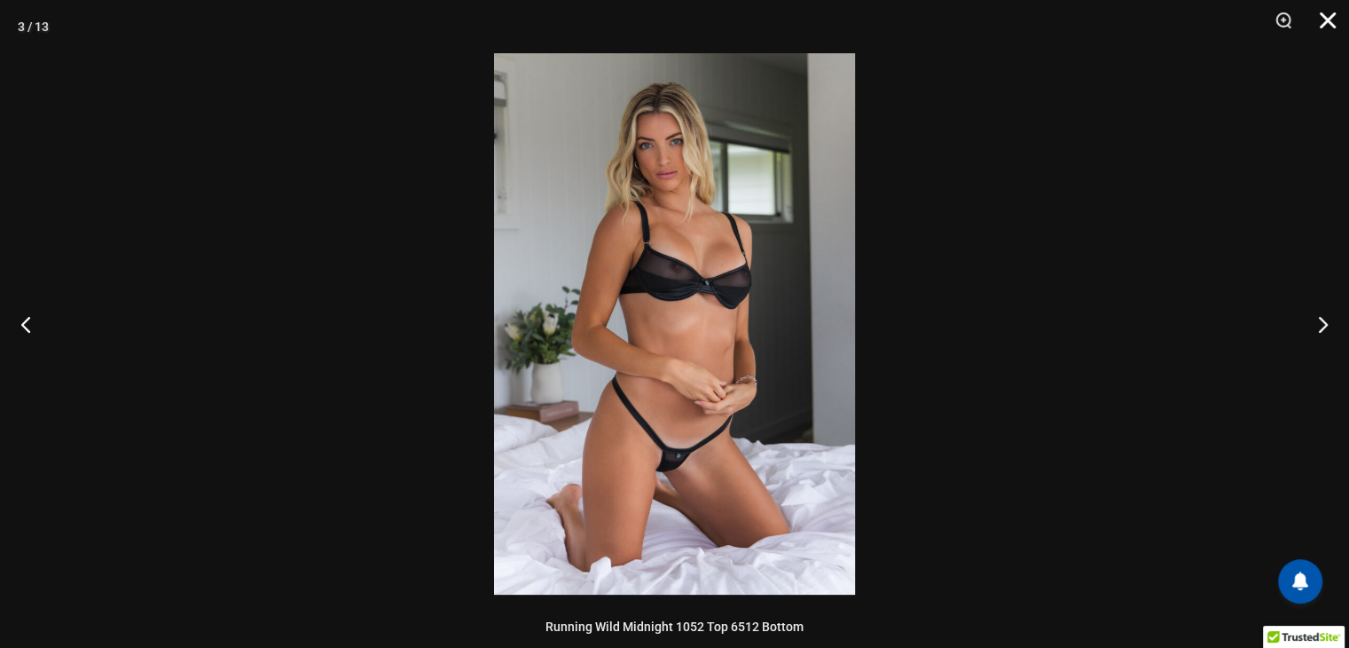
click at [1322, 24] on button "Close" at bounding box center [1322, 26] width 44 height 53
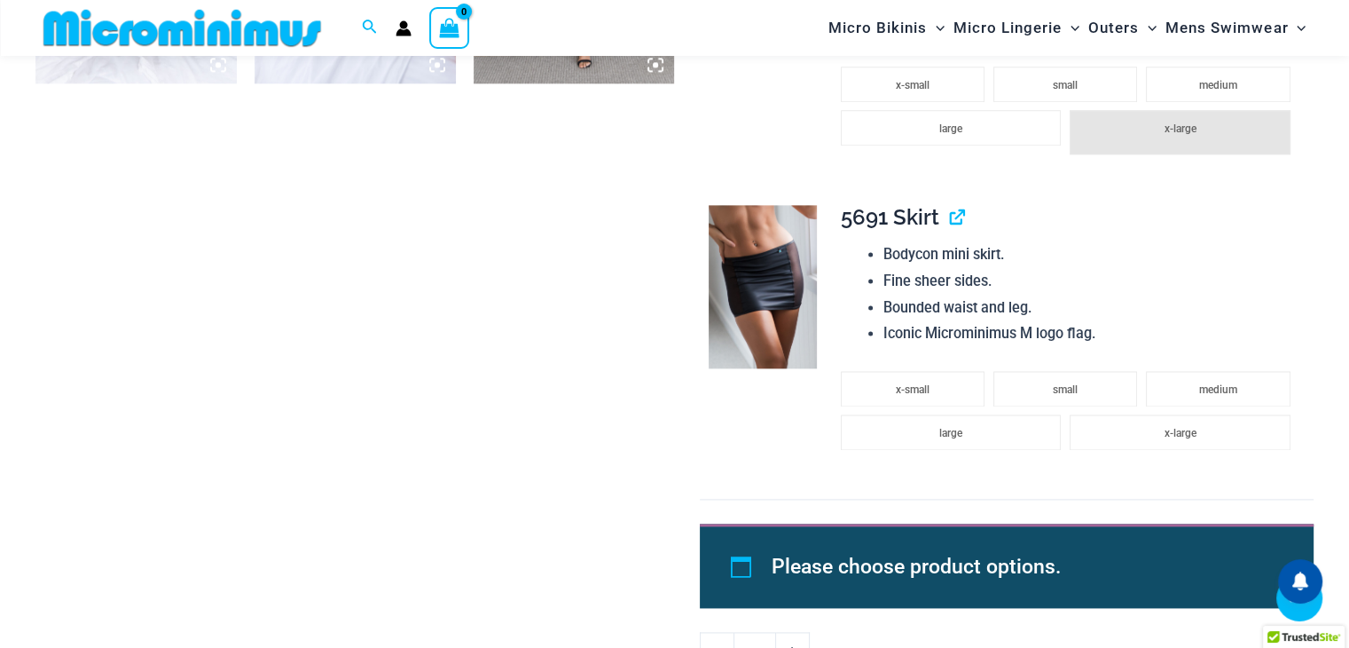
scroll to position [2322, 0]
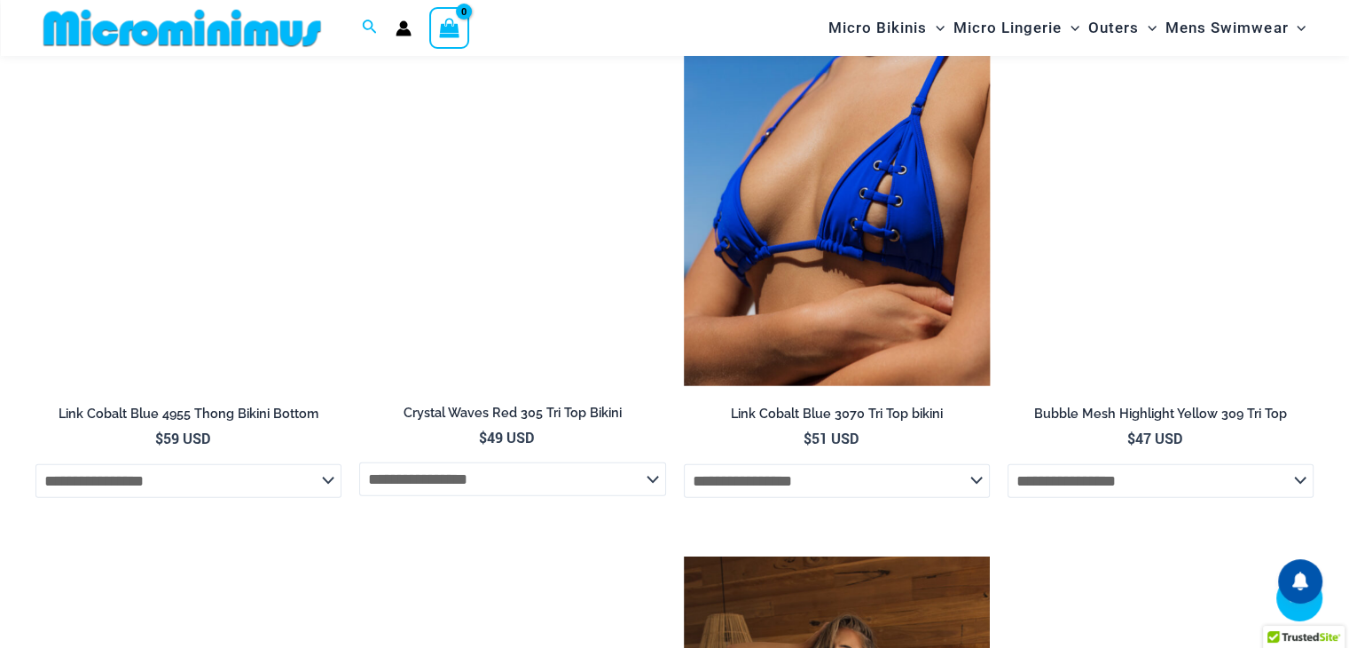
scroll to position [4766, 0]
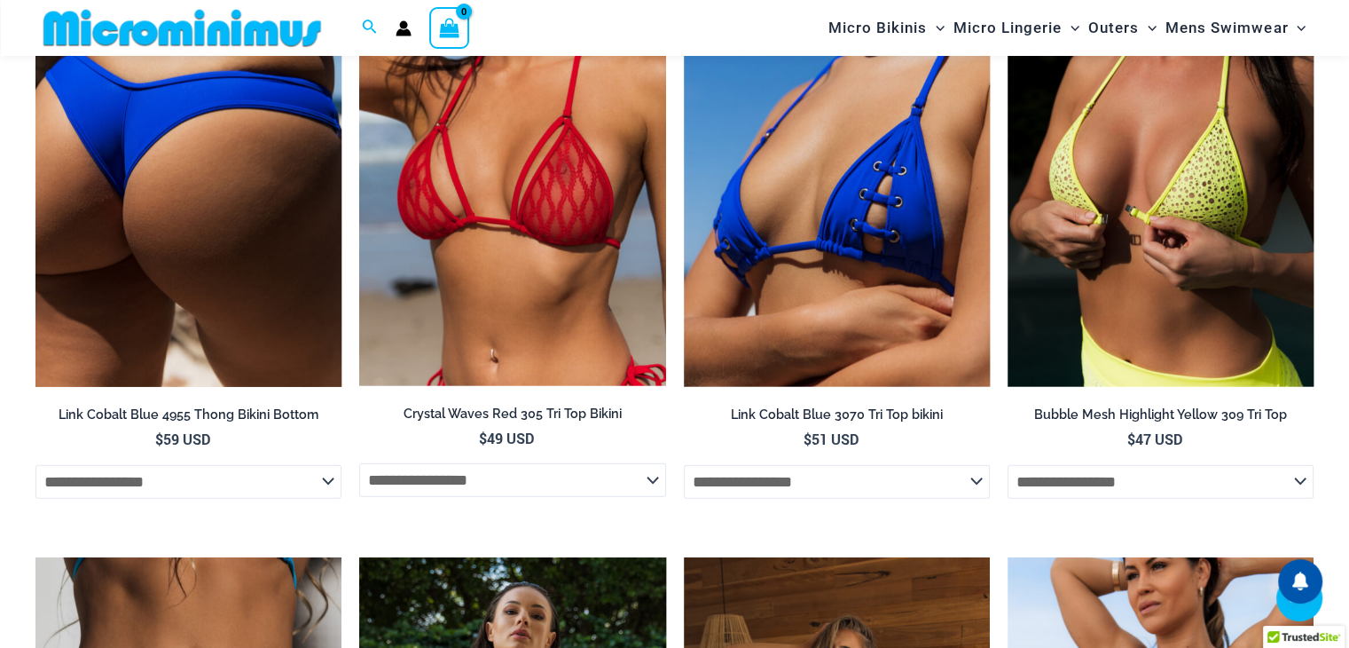
click at [279, 224] on img at bounding box center [188, 158] width 306 height 460
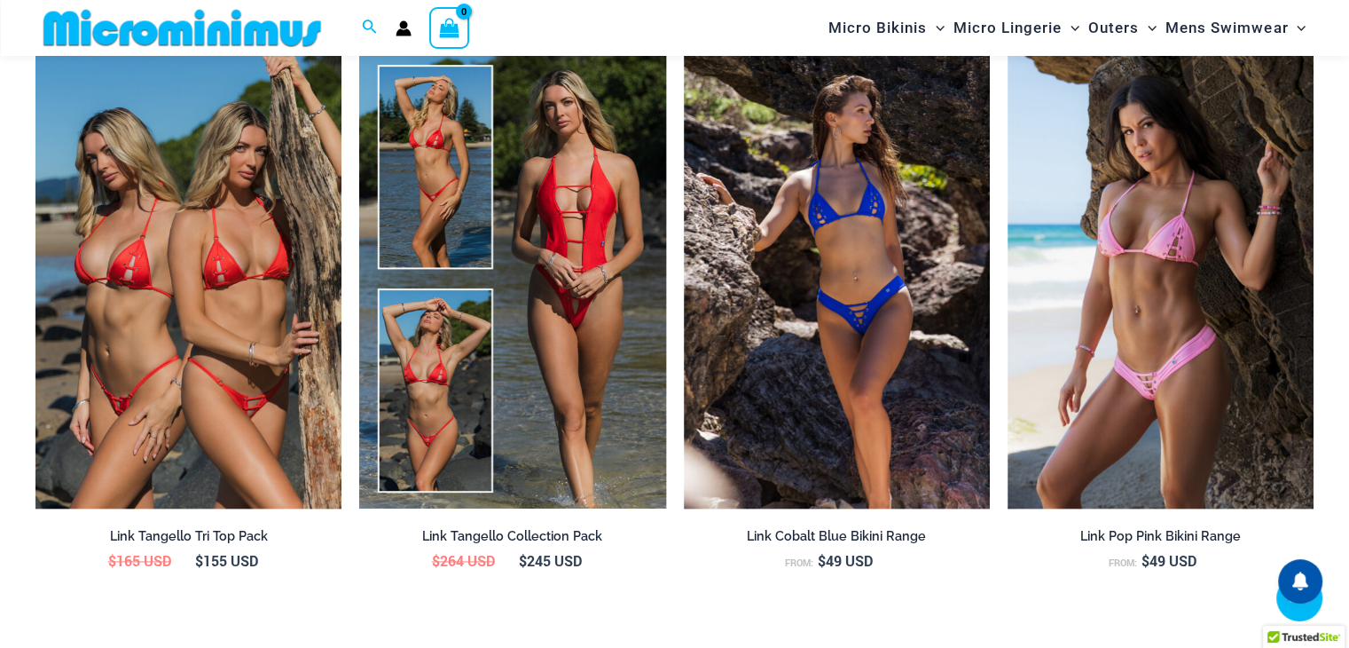
scroll to position [2458, 0]
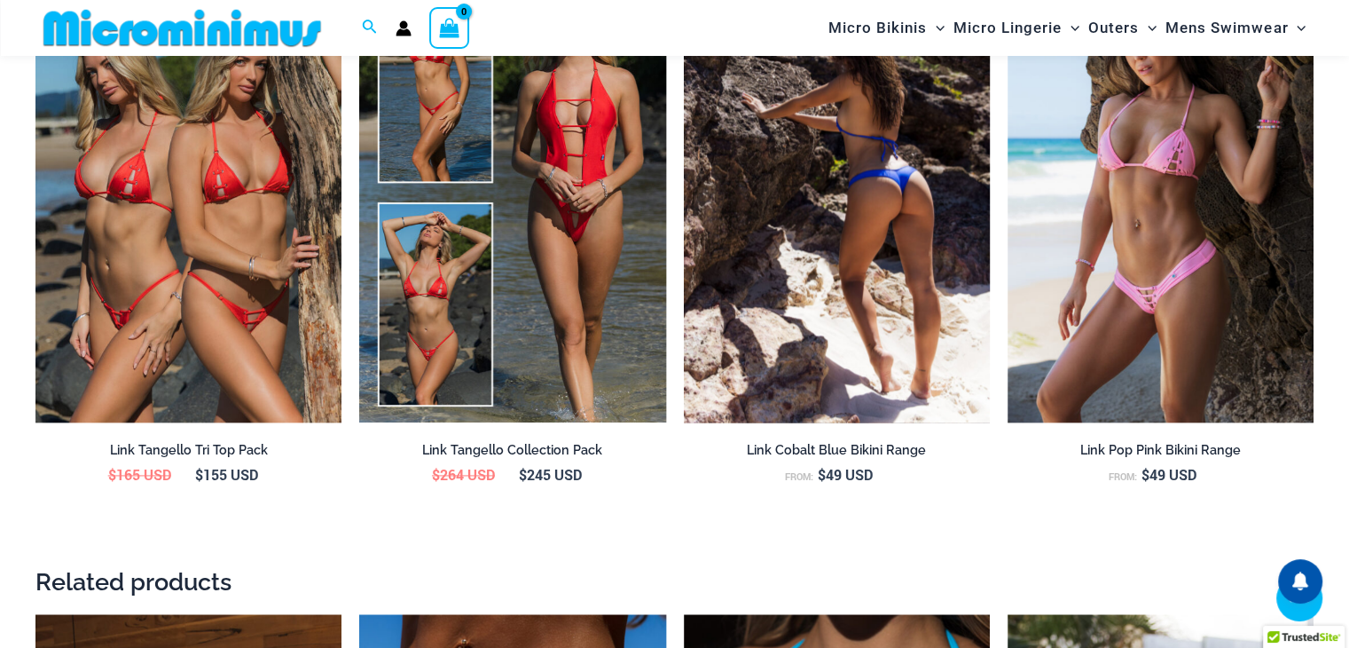
click at [763, 271] on img at bounding box center [837, 193] width 306 height 460
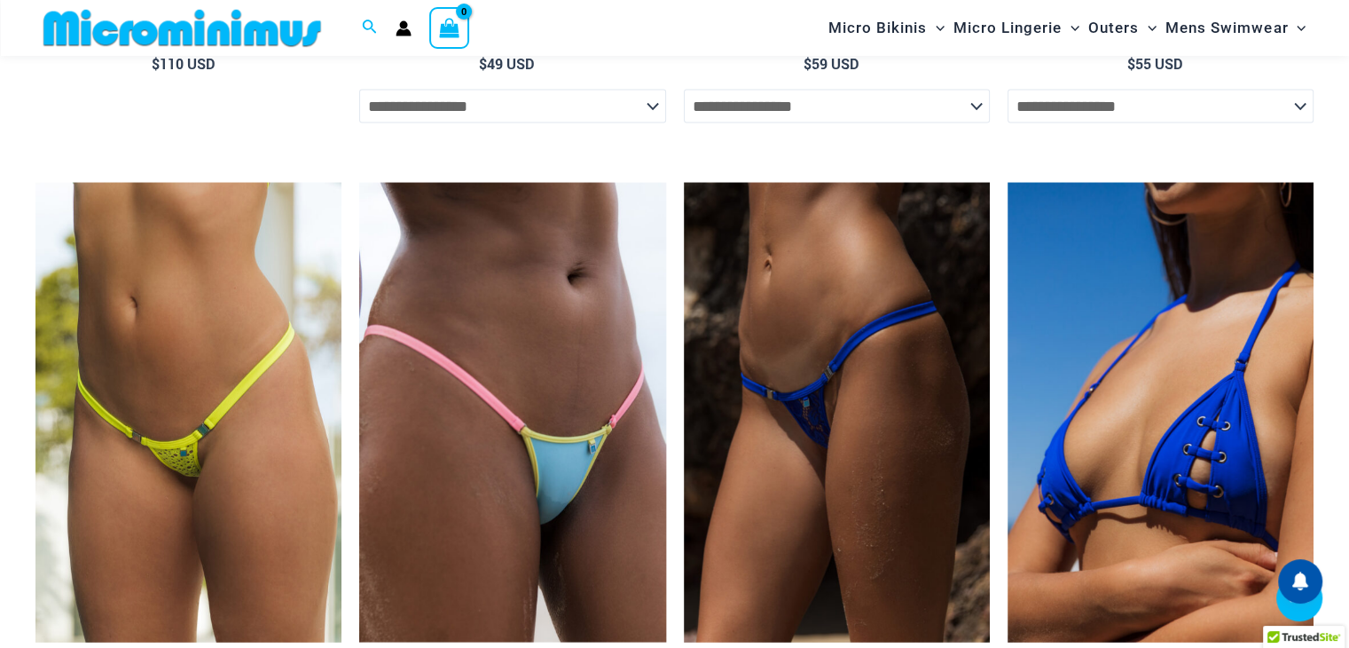
scroll to position [3453, 0]
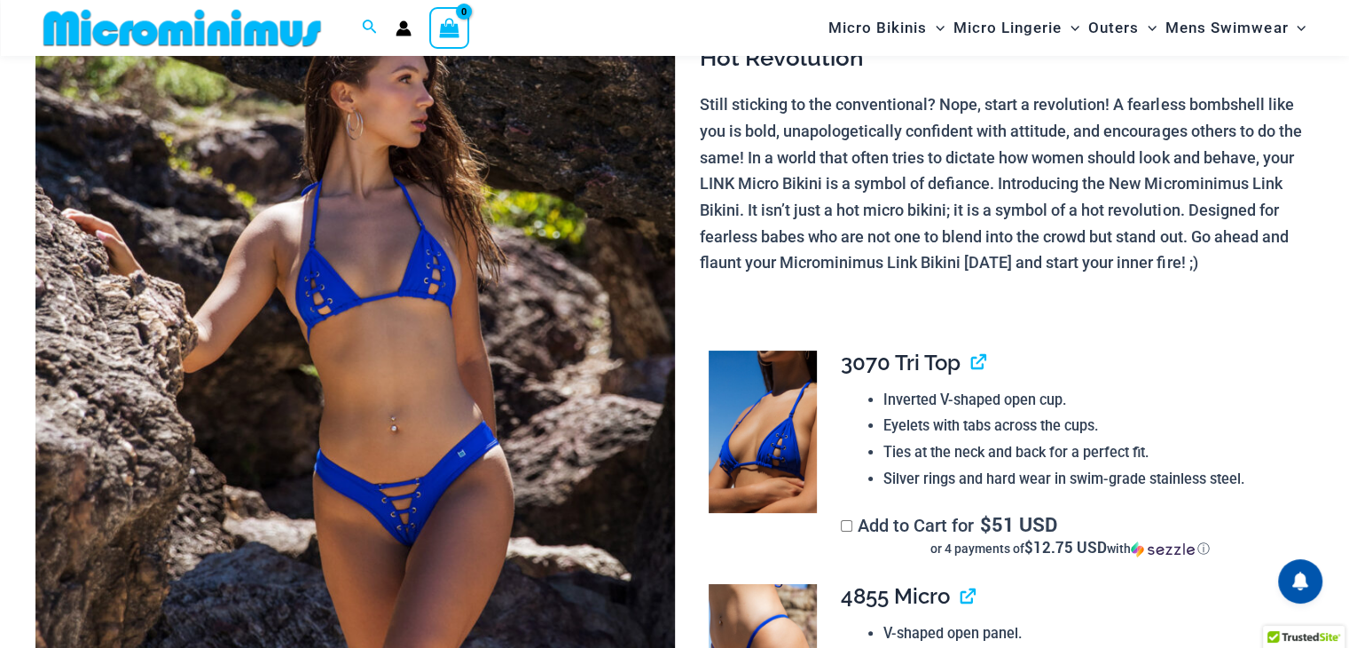
scroll to position [213, 0]
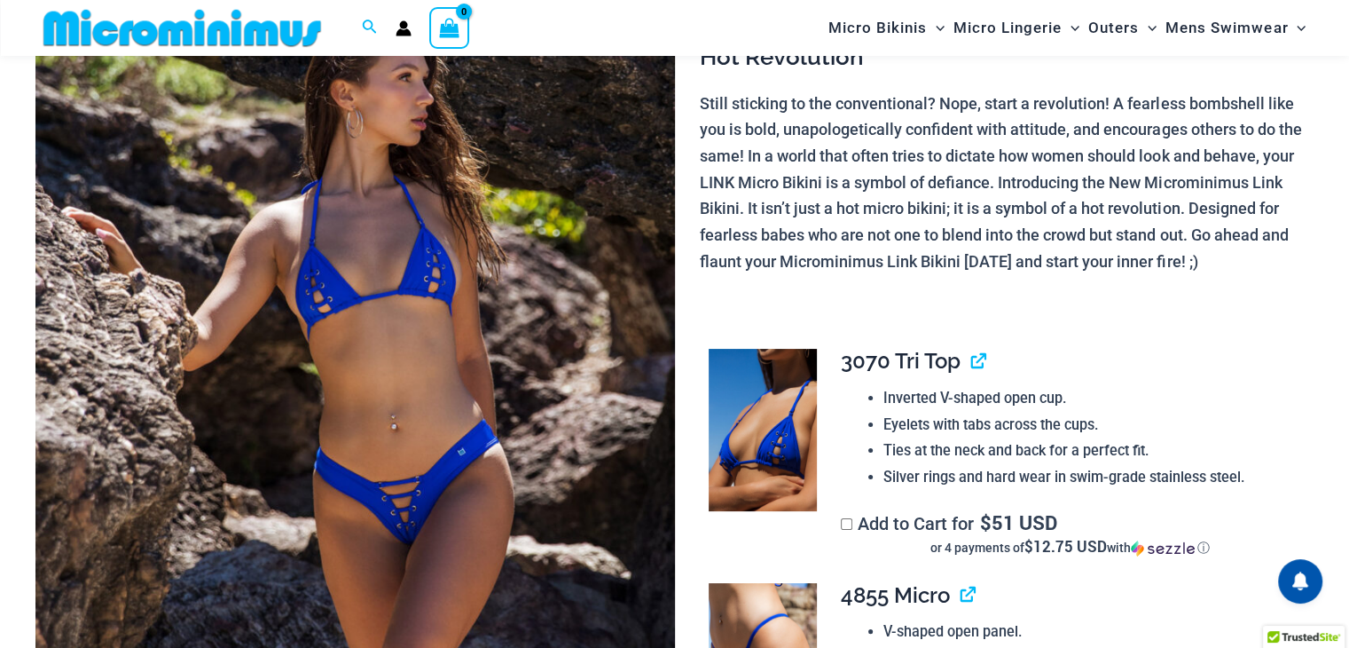
click at [348, 452] on img at bounding box center [355, 428] width 640 height 959
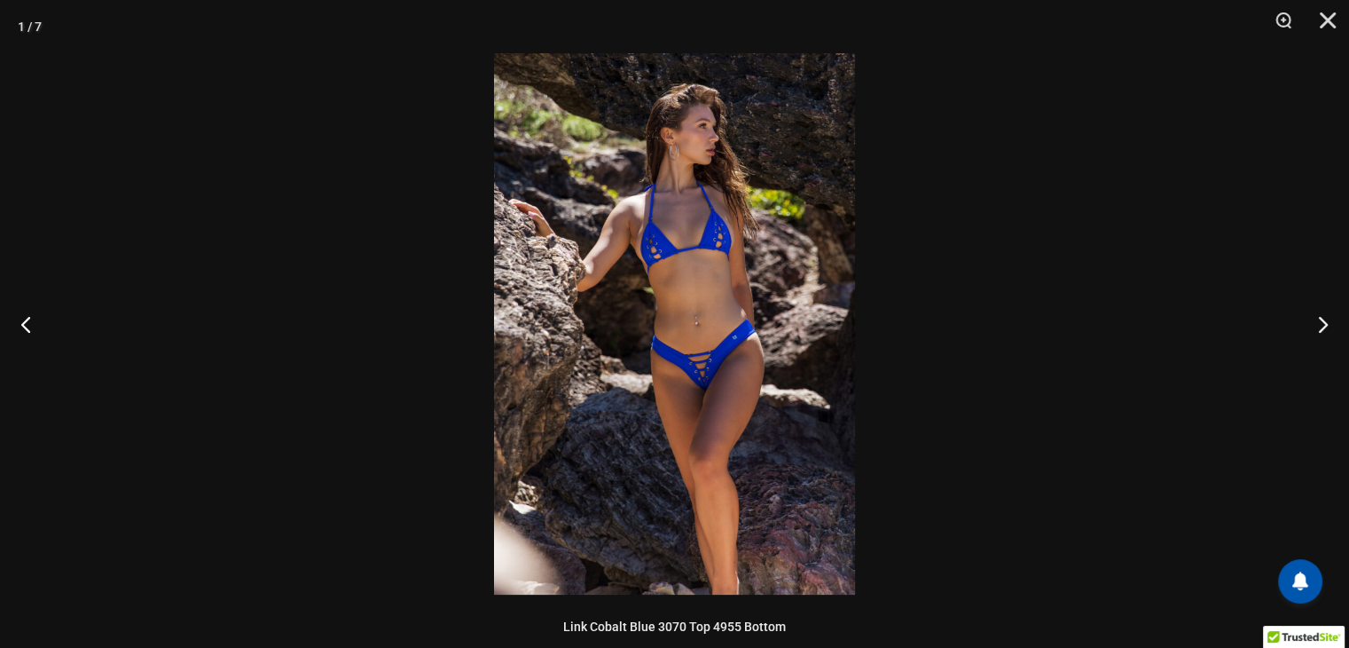
click at [649, 260] on img at bounding box center [674, 323] width 361 height 541
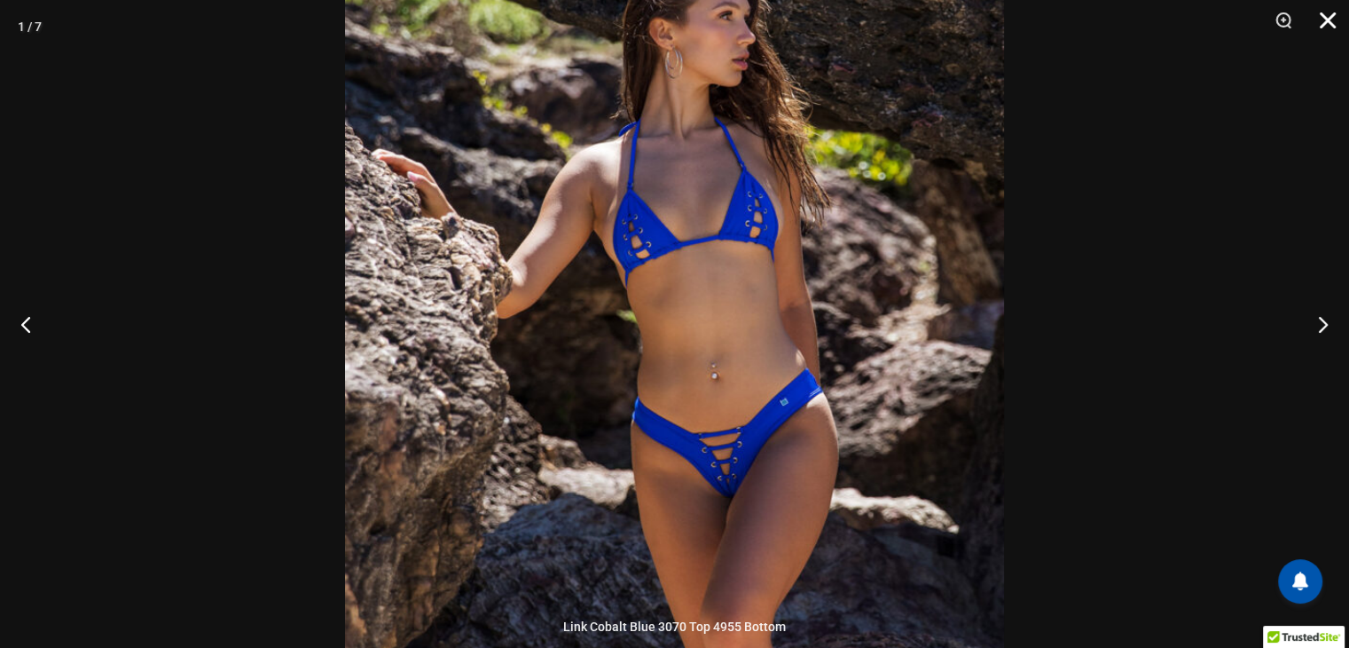
click at [1322, 26] on button "Close" at bounding box center [1322, 26] width 44 height 53
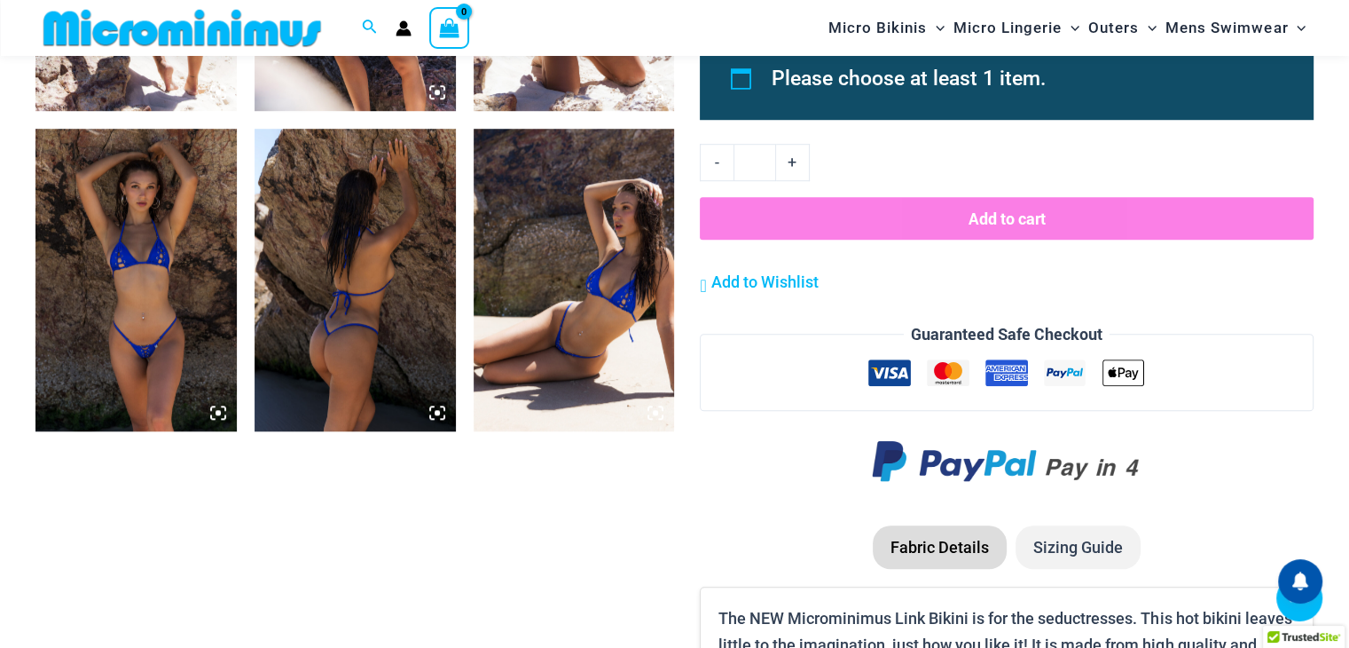
scroll to position [1331, 0]
